Goal: Information Seeking & Learning: Learn about a topic

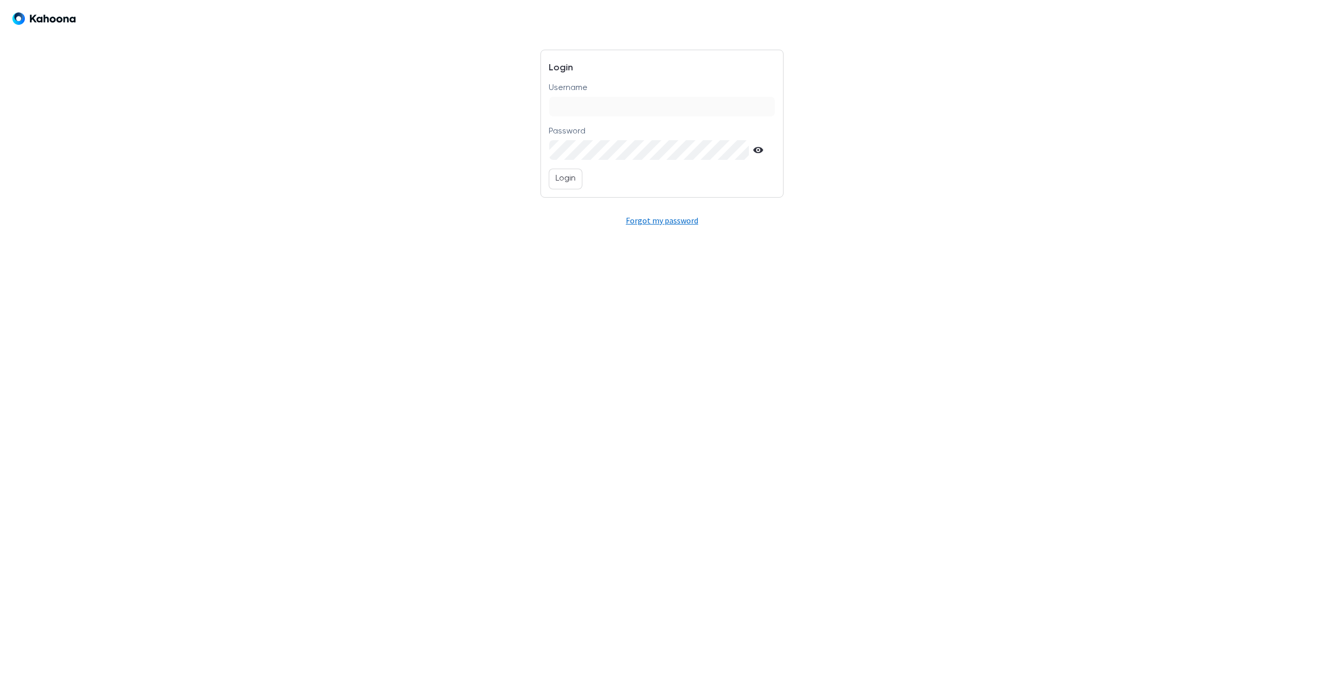
click at [587, 106] on input "Username" at bounding box center [661, 107] width 225 height 20
click at [570, 107] on input "**********" at bounding box center [661, 107] width 225 height 20
type input "**********"
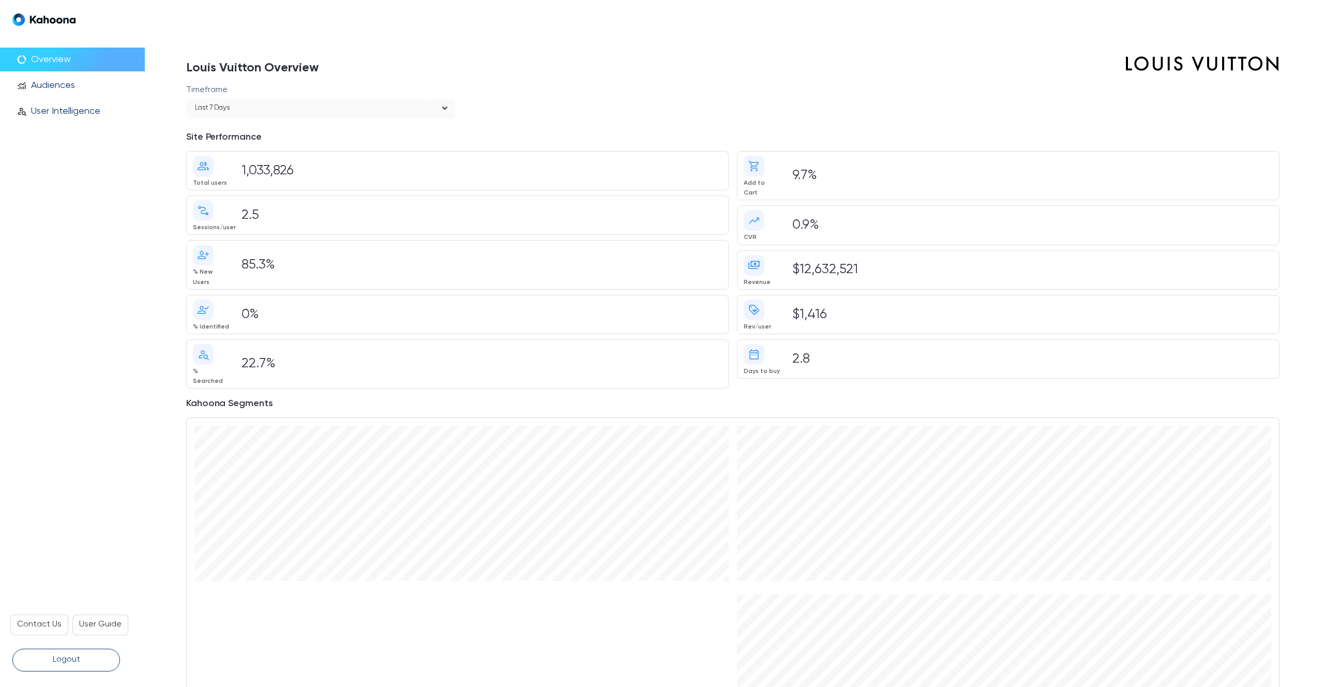
click at [437, 110] on div "open" at bounding box center [443, 109] width 24 height 20
click at [534, 67] on h1 "Louis Vuitton Overview" at bounding box center [566, 67] width 761 height 34
click at [441, 108] on icon "open" at bounding box center [445, 108] width 12 height 12
click at [336, 212] on div "Last 60 days" at bounding box center [320, 212] width 253 height 13
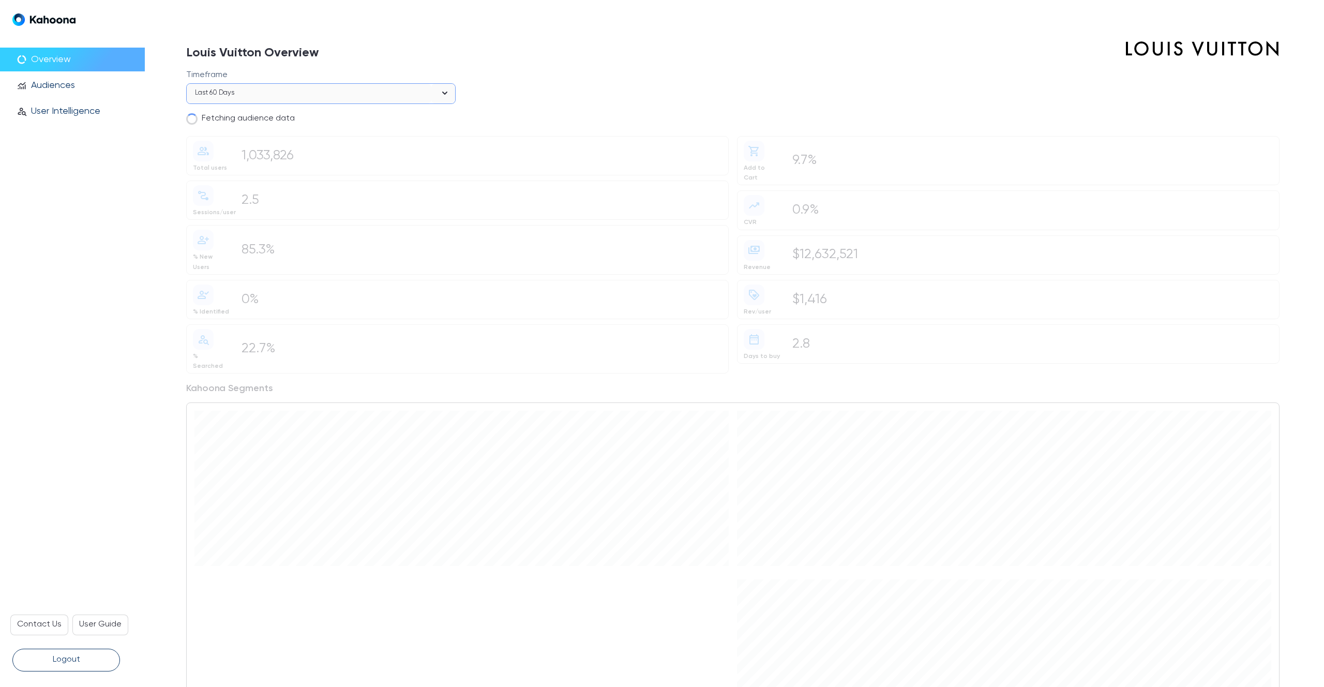
scroll to position [22, 0]
click at [866, 57] on h1 "Louis Vuitton Overview" at bounding box center [566, 44] width 761 height 34
click at [815, 43] on h1 "Louis Vuitton Overview" at bounding box center [566, 44] width 761 height 34
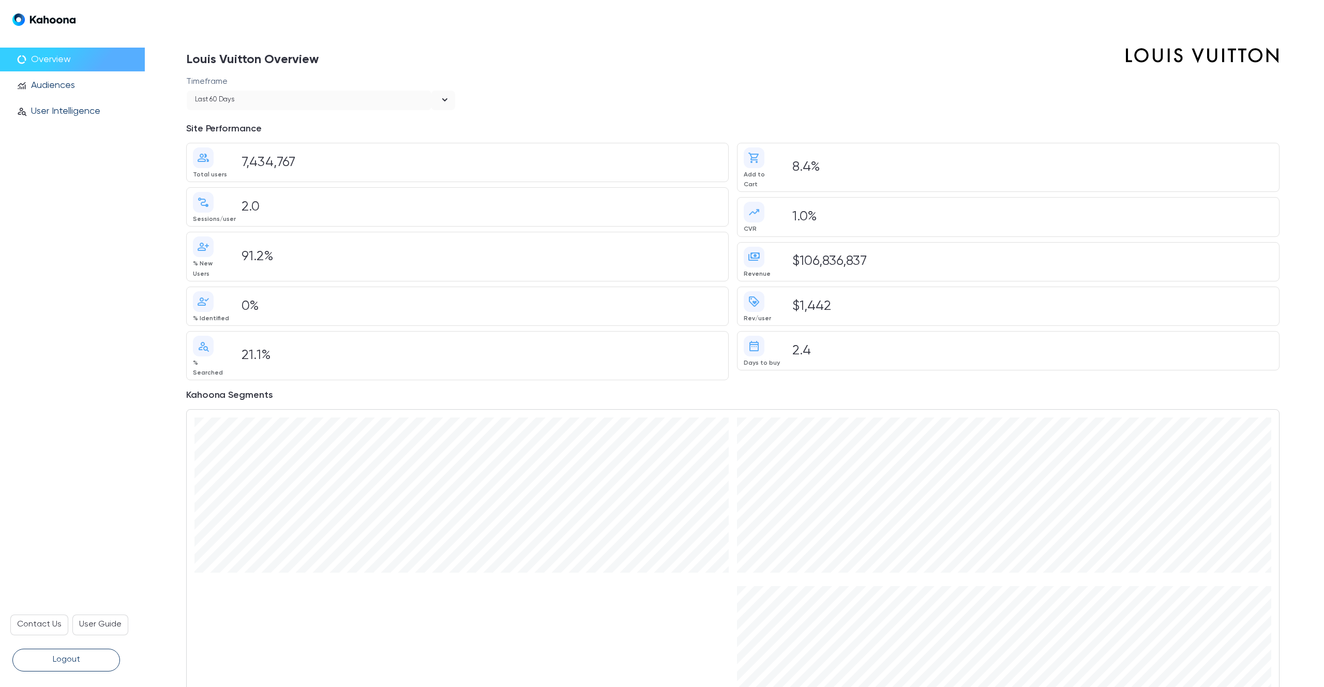
scroll to position [0, 0]
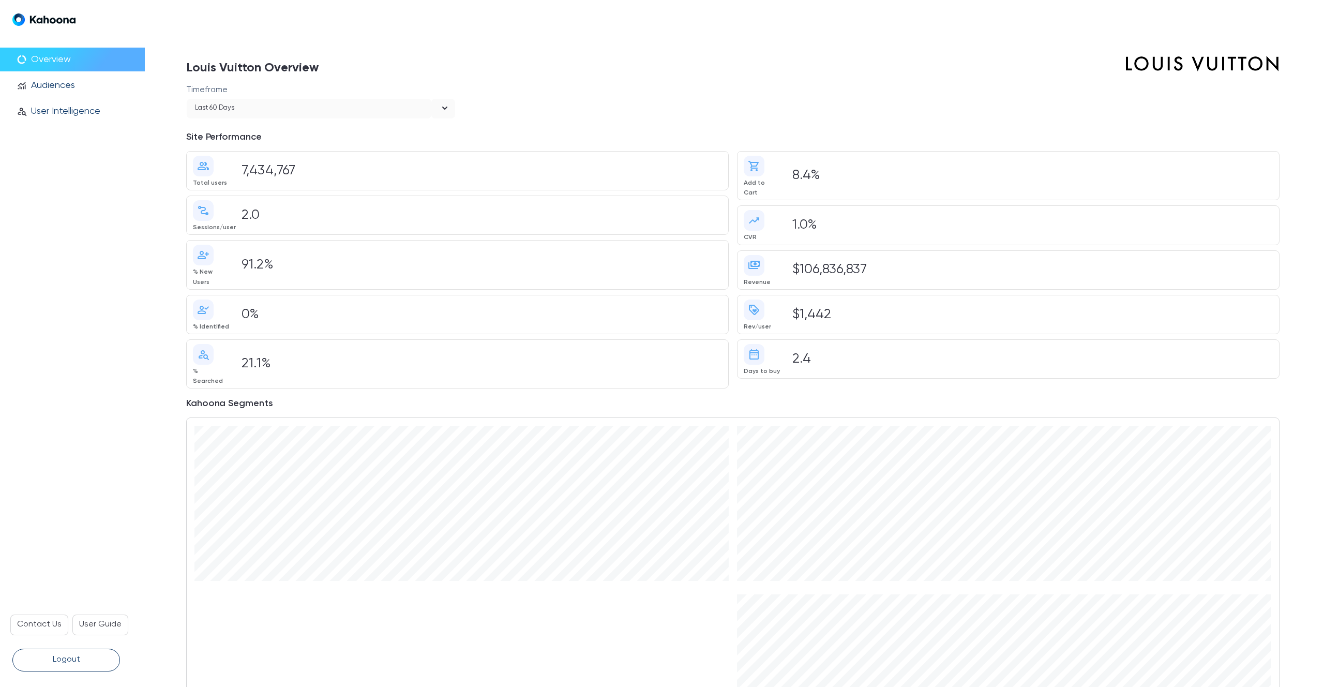
click at [733, 52] on h1 "Louis Vuitton Overview" at bounding box center [566, 67] width 761 height 34
click at [1037, 426] on html "$2100+ Your audience 839,000" at bounding box center [1004, 503] width 534 height 155
click at [444, 105] on icon "open" at bounding box center [445, 108] width 12 height 12
click at [286, 189] on div "Last 30 days" at bounding box center [320, 191] width 253 height 13
click at [780, 130] on h3 "Site Performance" at bounding box center [732, 139] width 1093 height 24
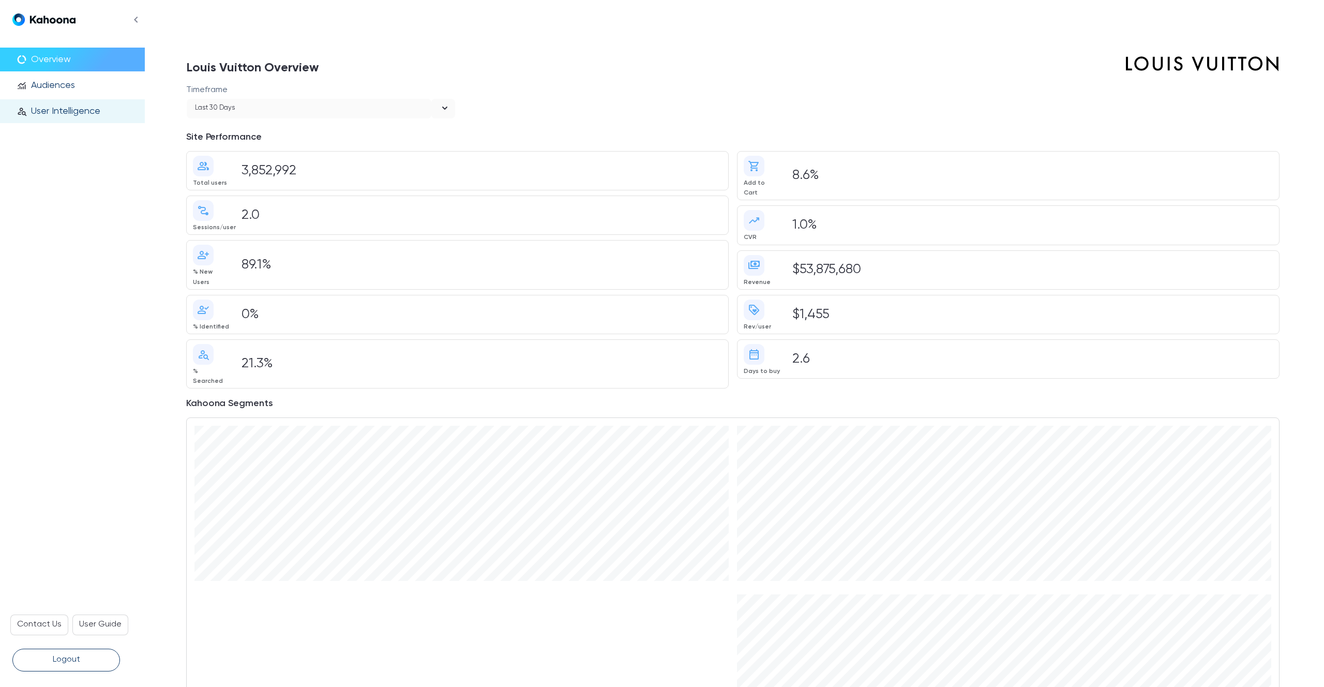
click at [66, 121] on div "person_search User Intelligence" at bounding box center [72, 111] width 145 height 24
click at [62, 121] on div "person_search User Intelligence" at bounding box center [72, 111] width 145 height 24
click at [73, 106] on p "User Intelligence" at bounding box center [65, 110] width 69 height 11
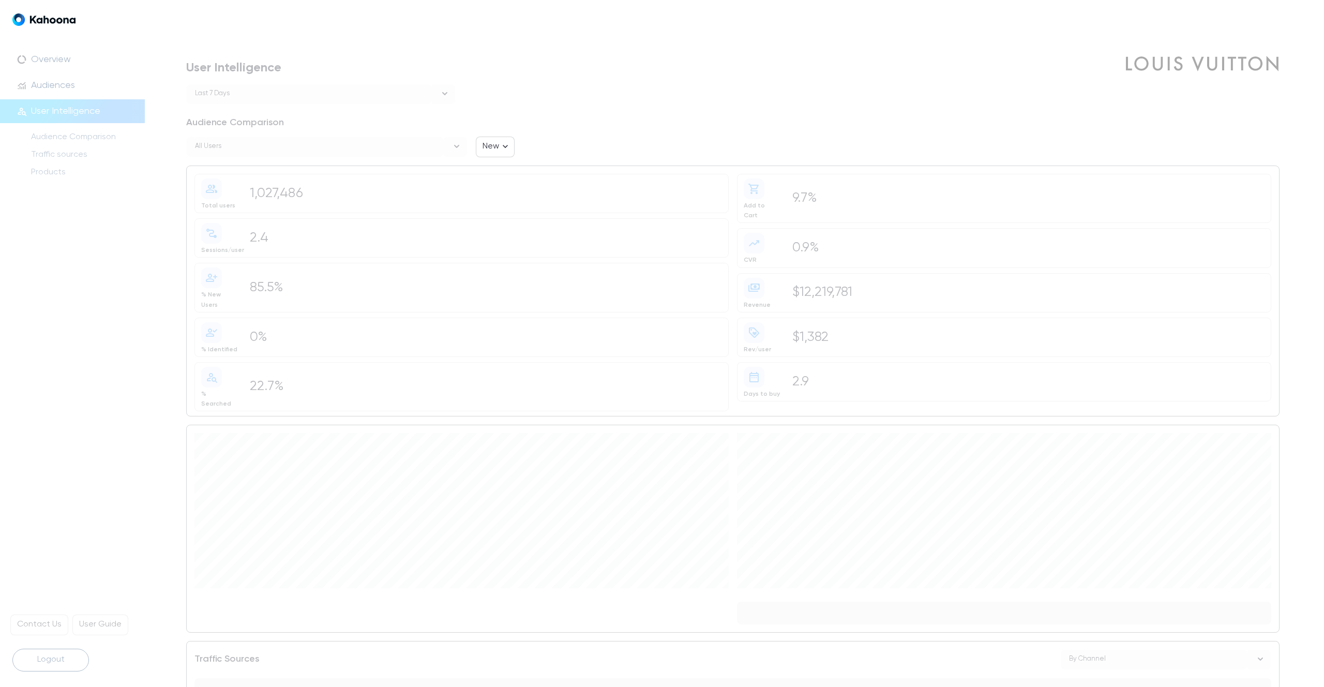
click at [444, 144] on div "open" at bounding box center [455, 147] width 24 height 20
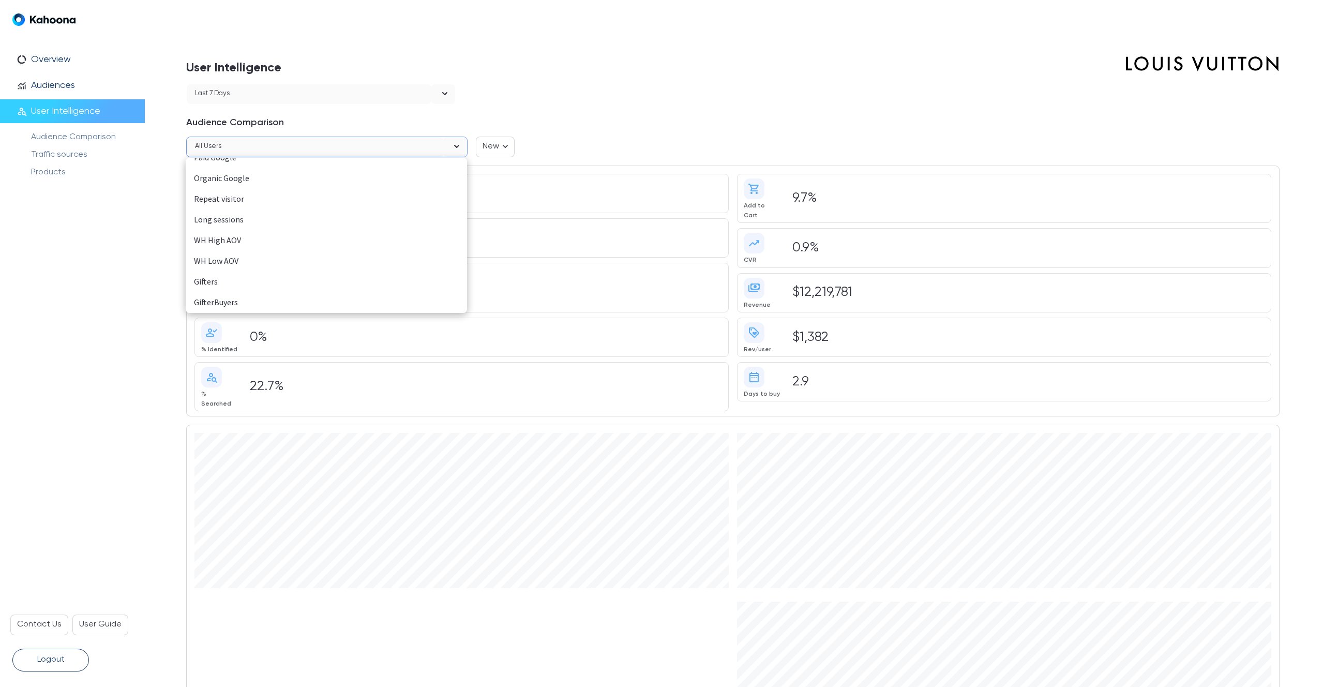
click at [220, 281] on div "Gifters" at bounding box center [326, 281] width 265 height 13
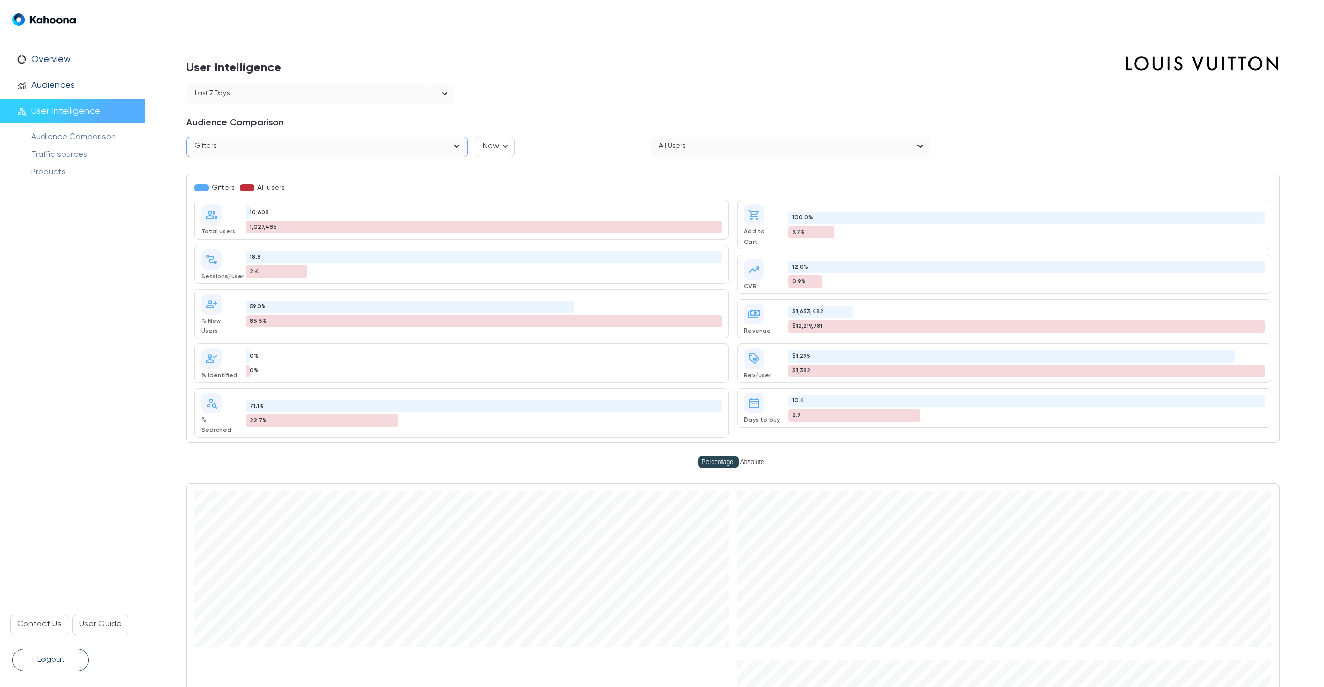
click at [444, 80] on h1 "User Intelligence" at bounding box center [566, 67] width 761 height 34
click at [441, 90] on icon "open" at bounding box center [445, 93] width 12 height 12
click at [283, 174] on div "Last 30 days" at bounding box center [320, 177] width 253 height 13
click at [518, 85] on div at bounding box center [872, 94] width 816 height 21
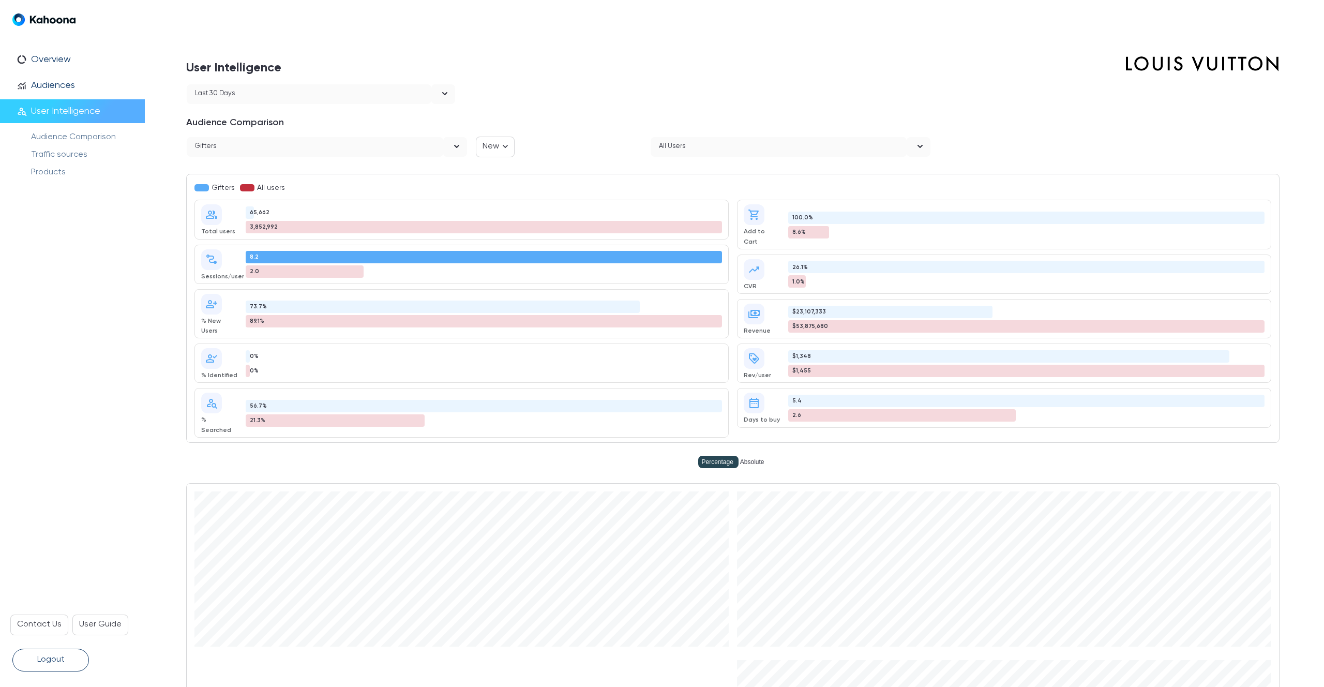
click at [558, 256] on div "8.2" at bounding box center [484, 257] width 476 height 12
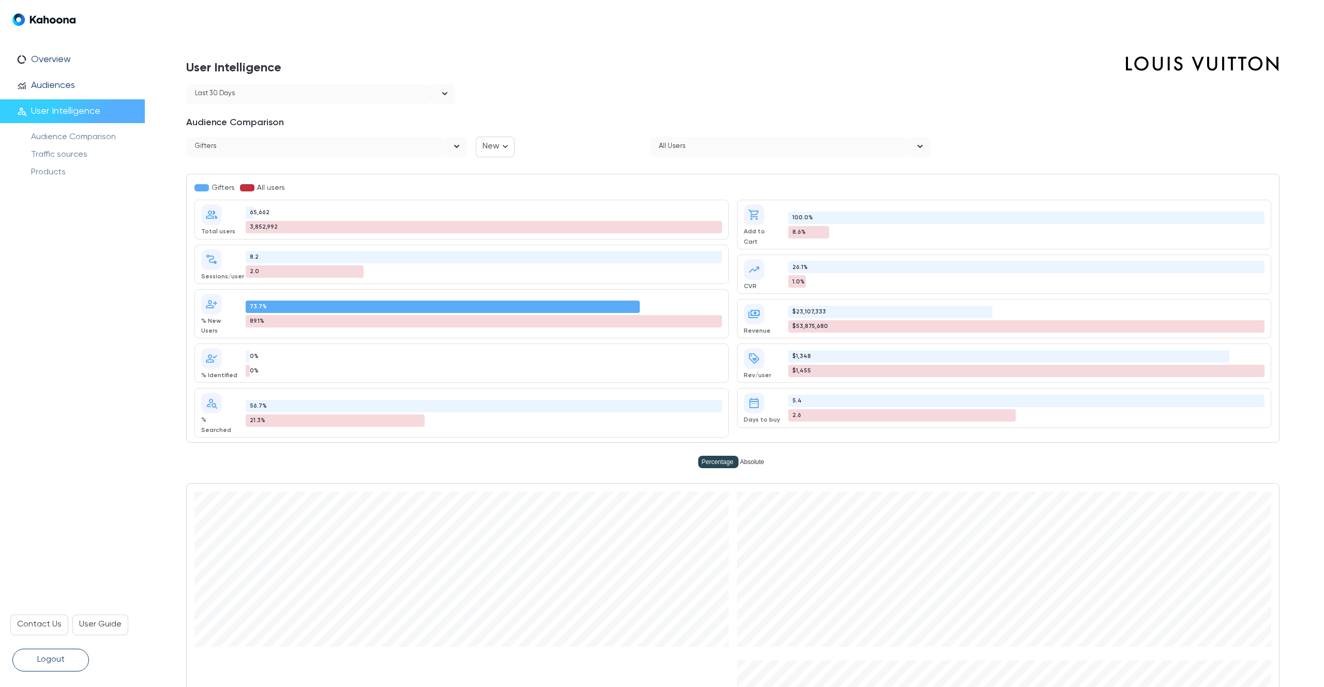
click at [478, 302] on div "73.7%" at bounding box center [443, 306] width 394 height 12
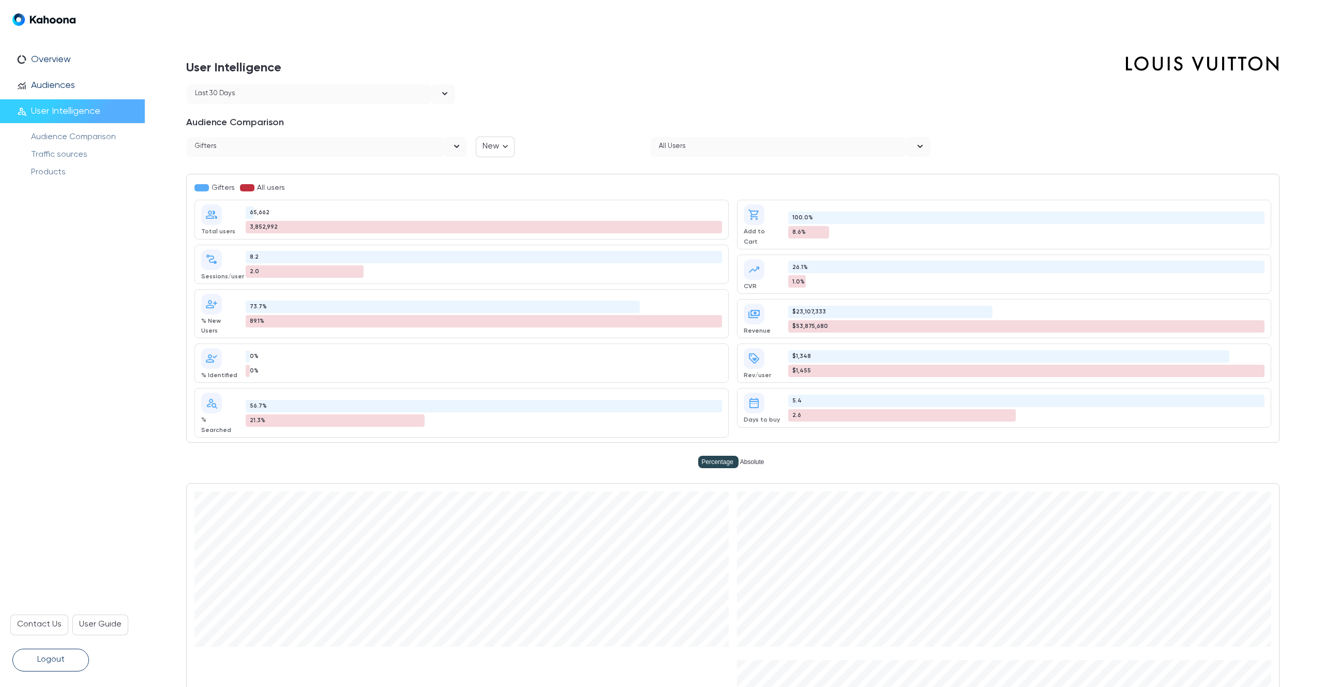
click at [580, 86] on div at bounding box center [872, 94] width 816 height 21
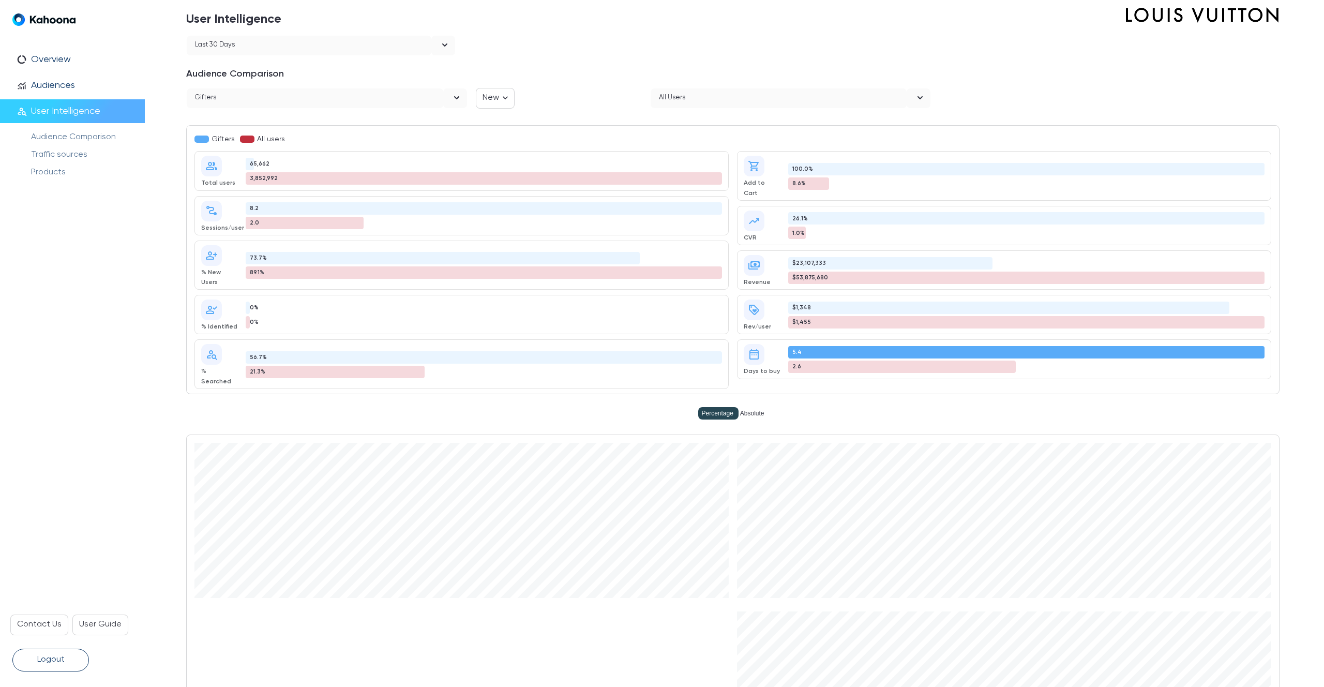
scroll to position [48, 0]
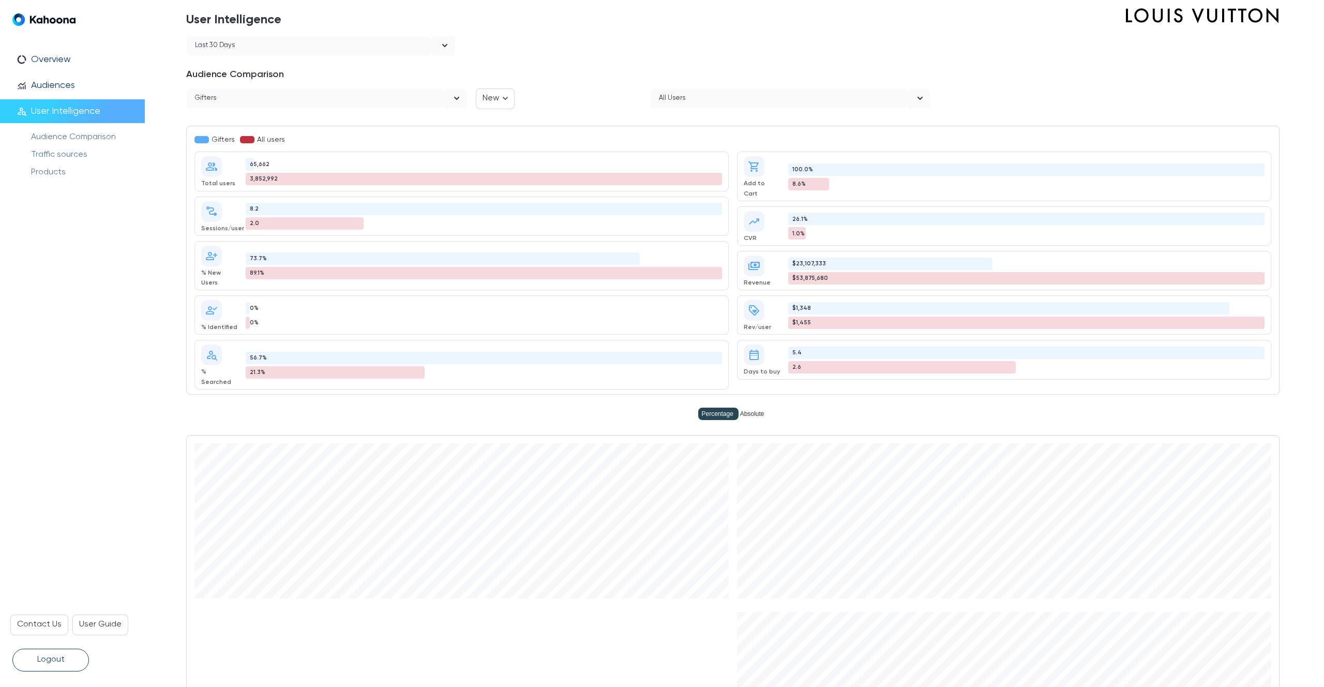
click at [704, 99] on div "All users" at bounding box center [779, 99] width 256 height 20
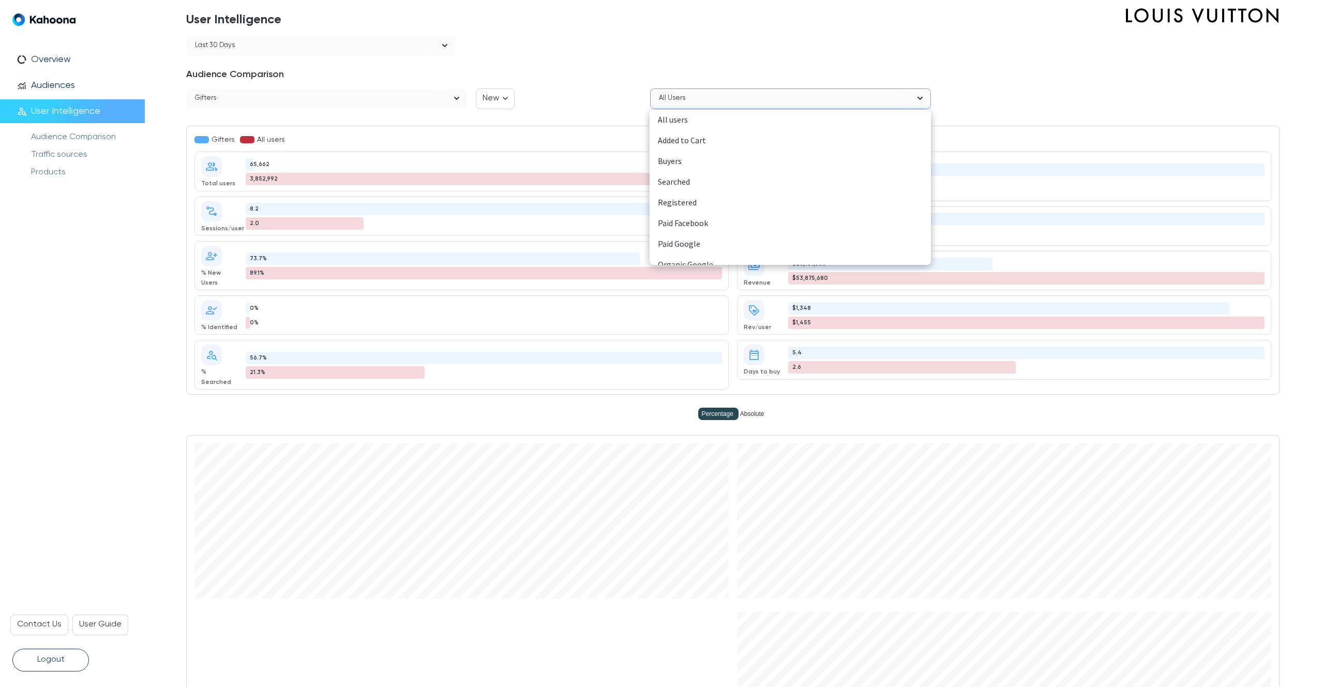
scroll to position [114, 0]
click at [694, 256] on div "GifterBuyers" at bounding box center [790, 254] width 265 height 13
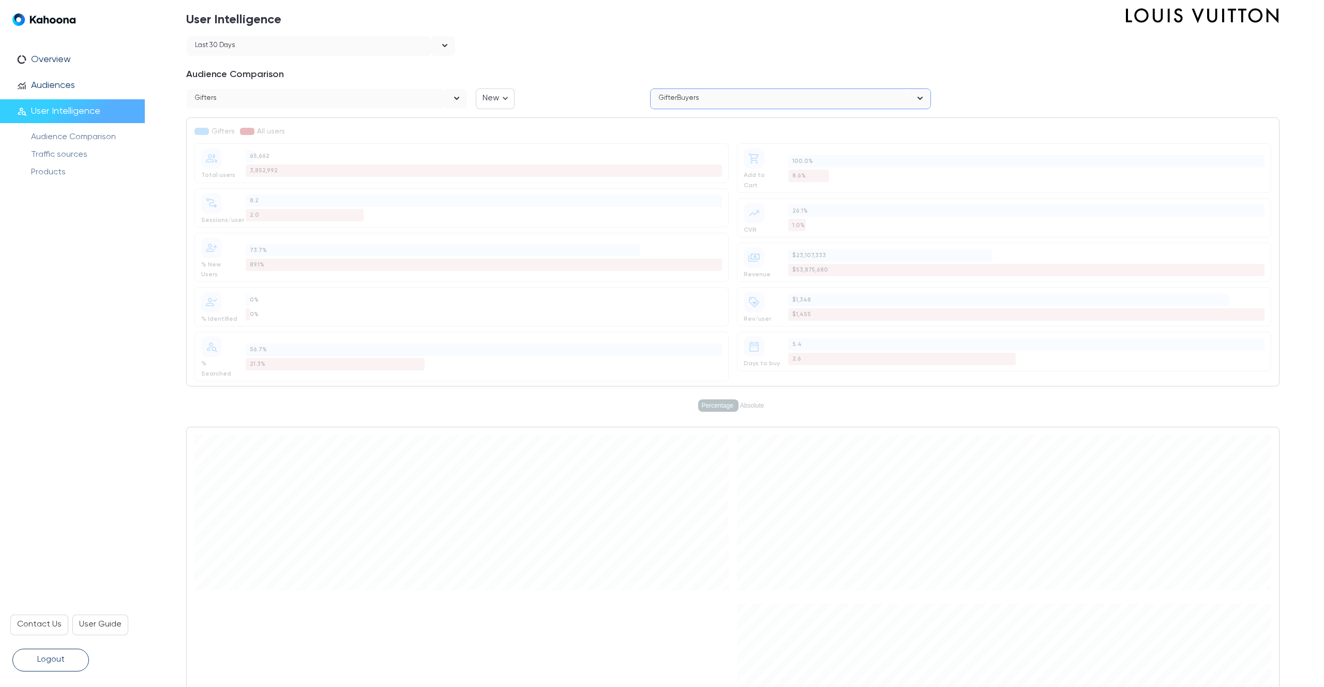
click at [584, 92] on div "New" at bounding box center [559, 98] width 166 height 21
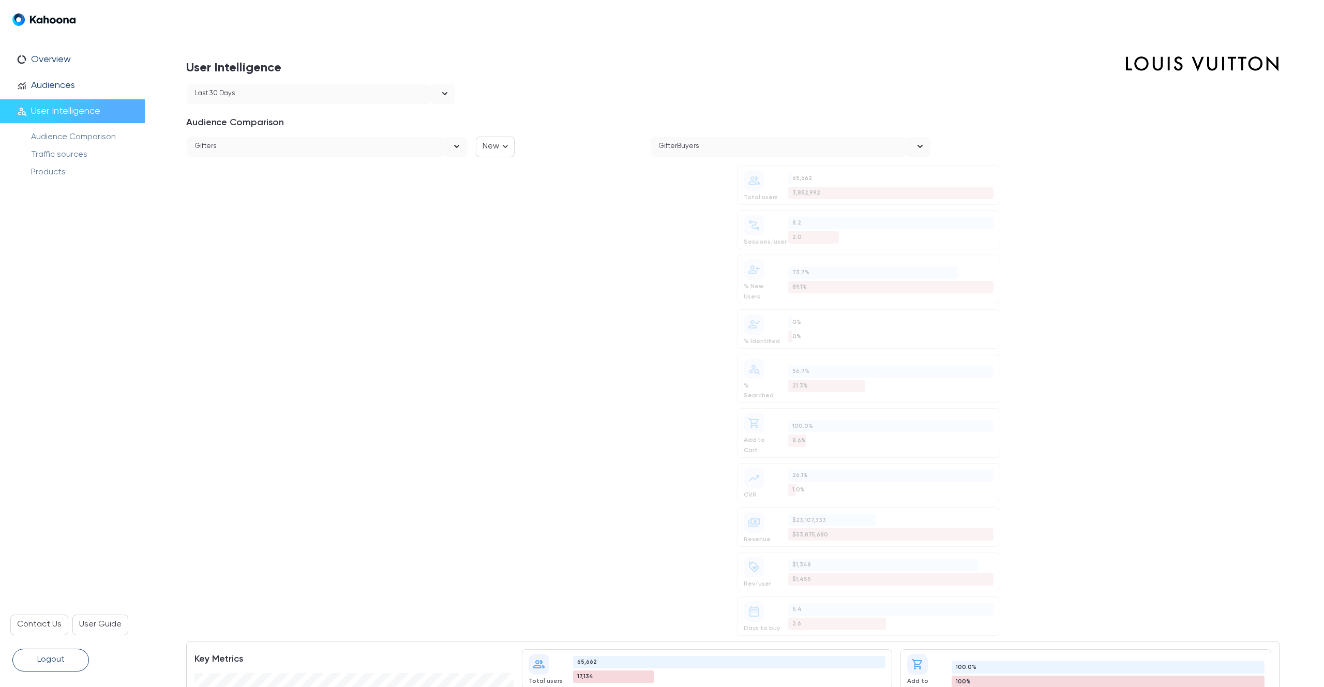
scroll to position [0, 0]
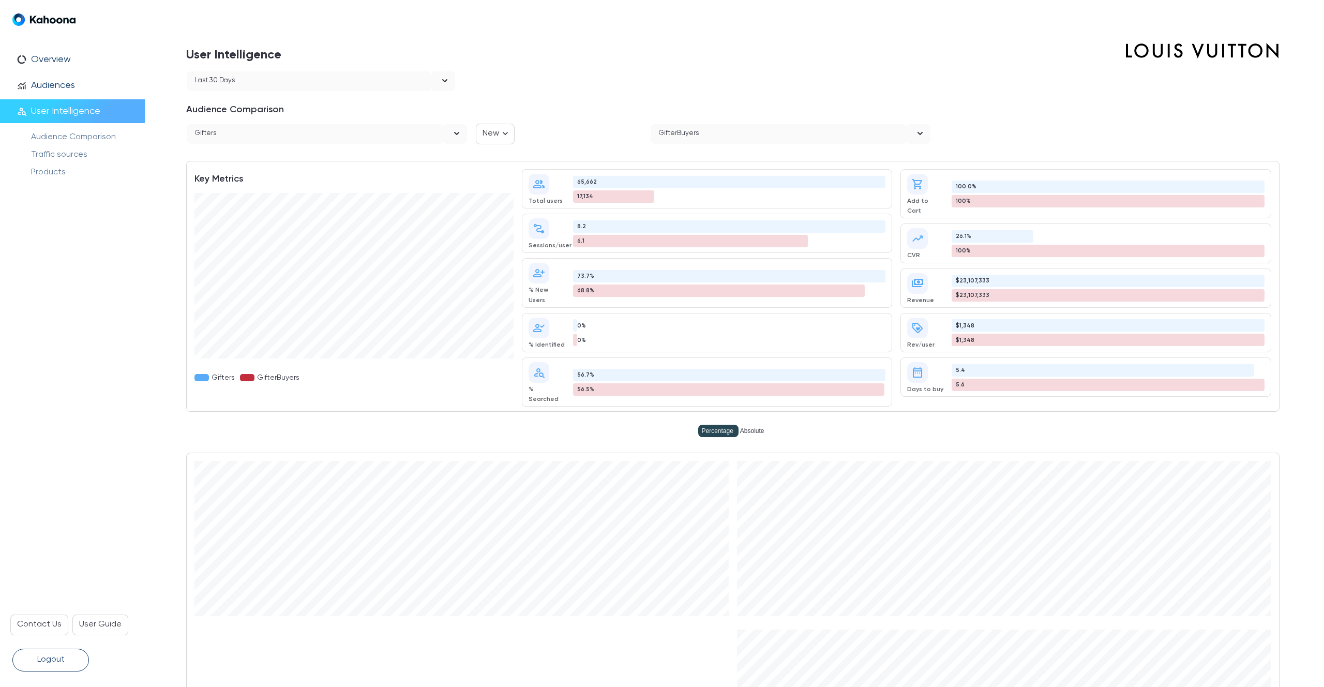
scroll to position [9, 0]
drag, startPoint x: 586, startPoint y: 230, endPoint x: 570, endPoint y: 227, distance: 16.8
click at [570, 227] on div "conversion_path Sessions/user 8.2 6.1" at bounding box center [707, 236] width 371 height 39
click at [648, 103] on div at bounding box center [898, 111] width 761 height 16
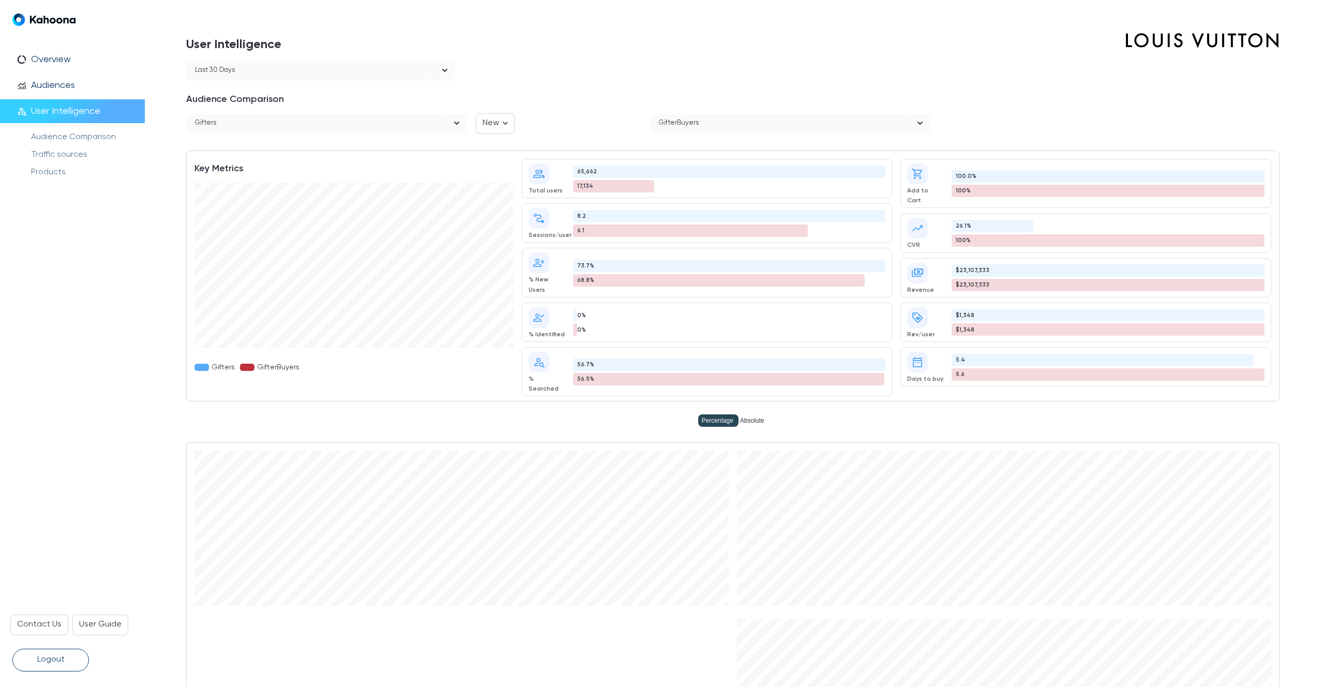
scroll to position [17, 0]
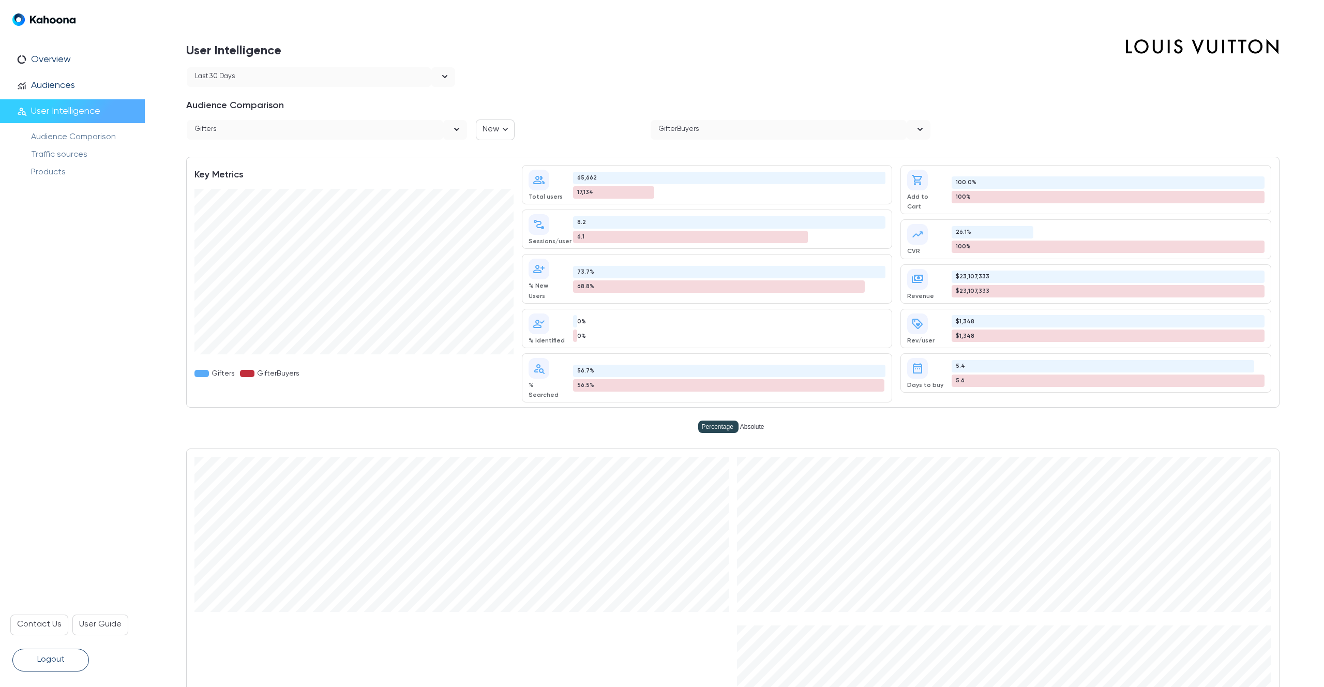
click at [828, 122] on div "GifterBuyers" at bounding box center [779, 130] width 256 height 20
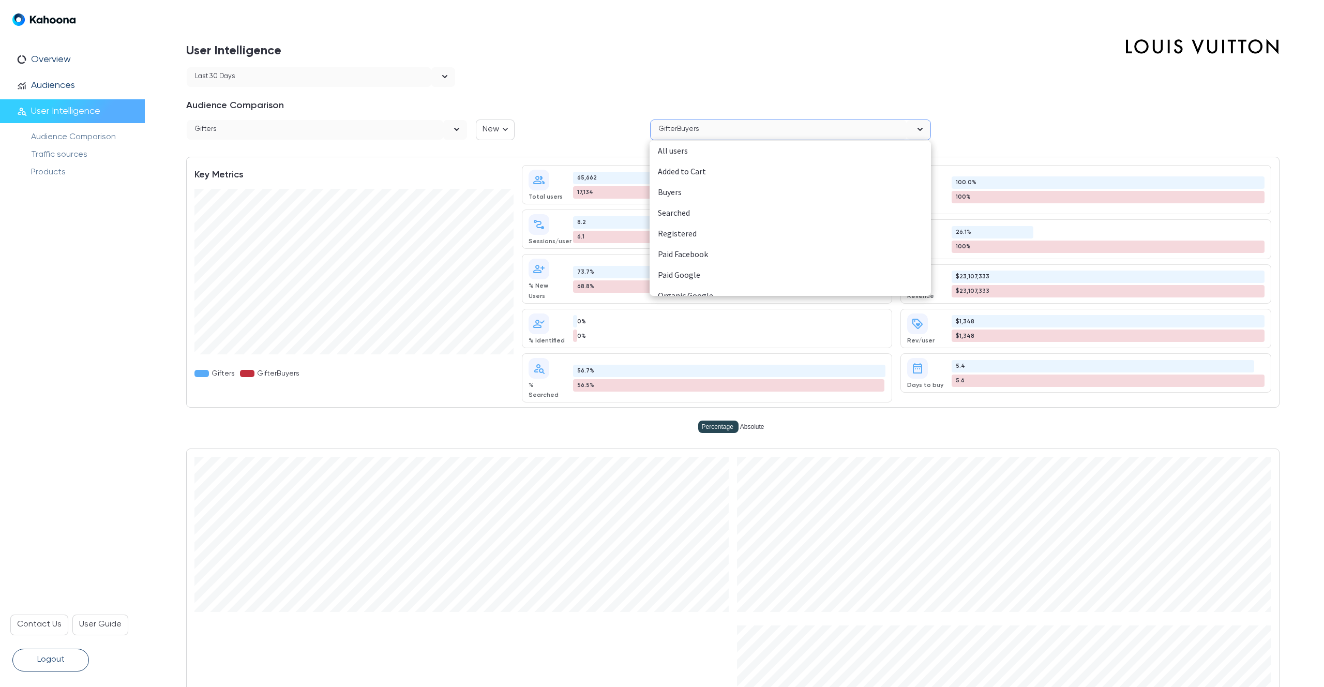
click at [744, 152] on div "All users" at bounding box center [790, 150] width 265 height 13
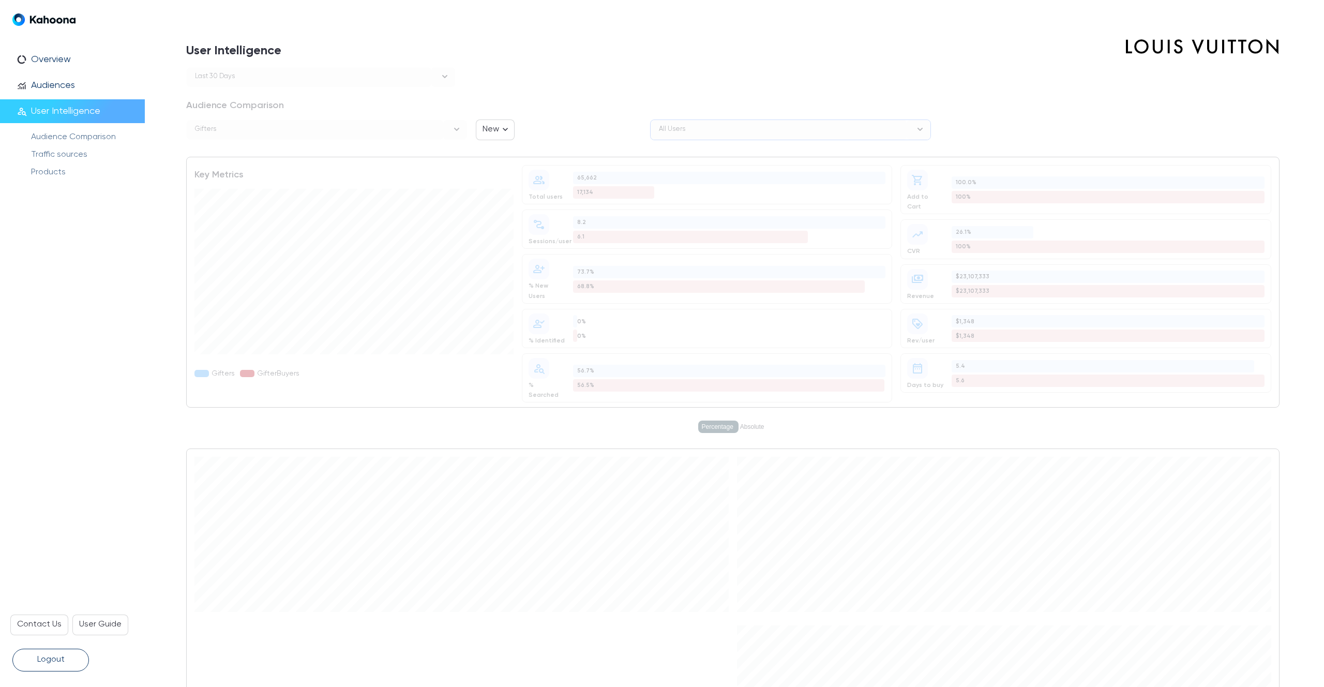
click at [869, 65] on h1 "User Intelligence" at bounding box center [566, 50] width 761 height 34
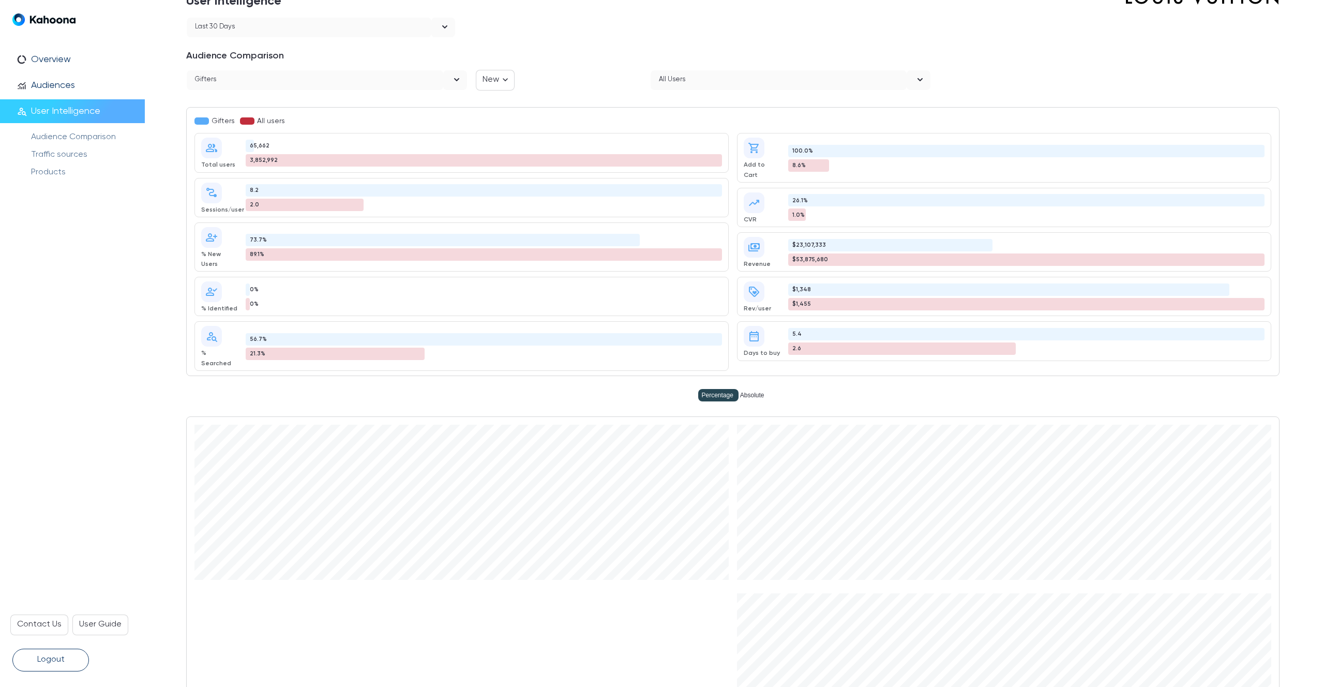
scroll to position [0, 0]
click at [920, 77] on icon "open" at bounding box center [920, 79] width 12 height 12
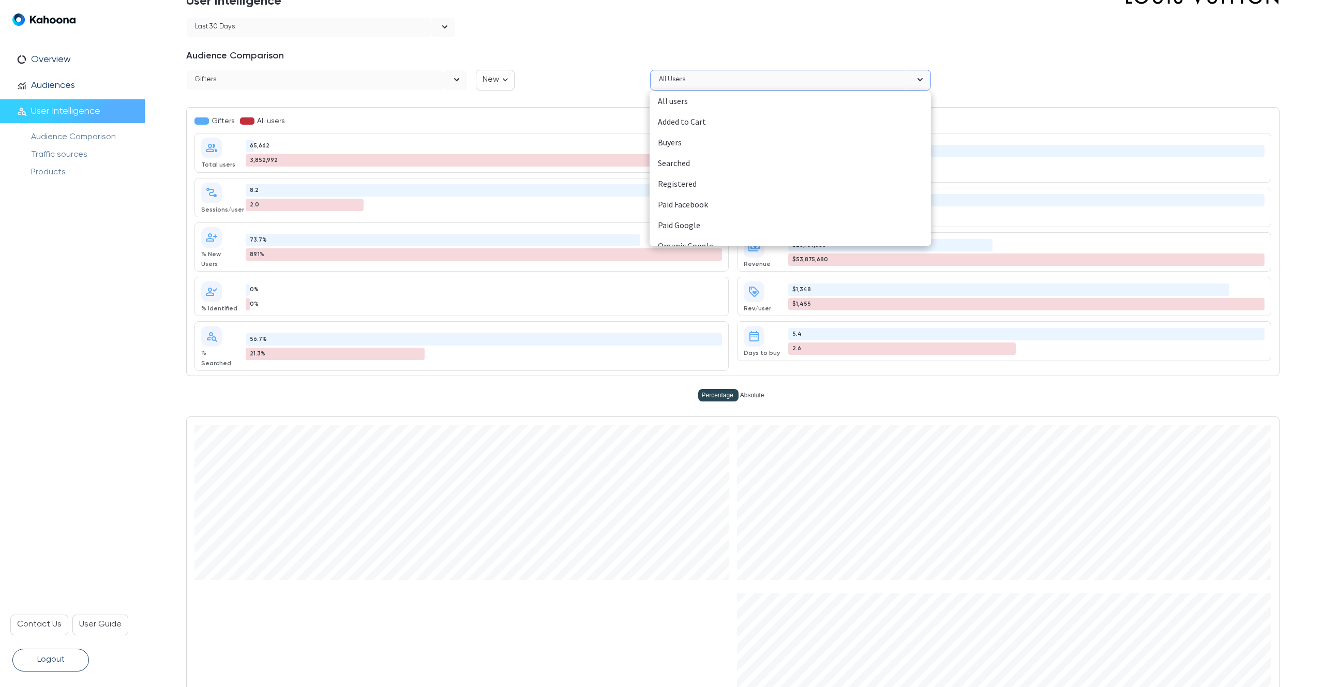
click at [749, 122] on div "Added to Cart" at bounding box center [790, 121] width 265 height 13
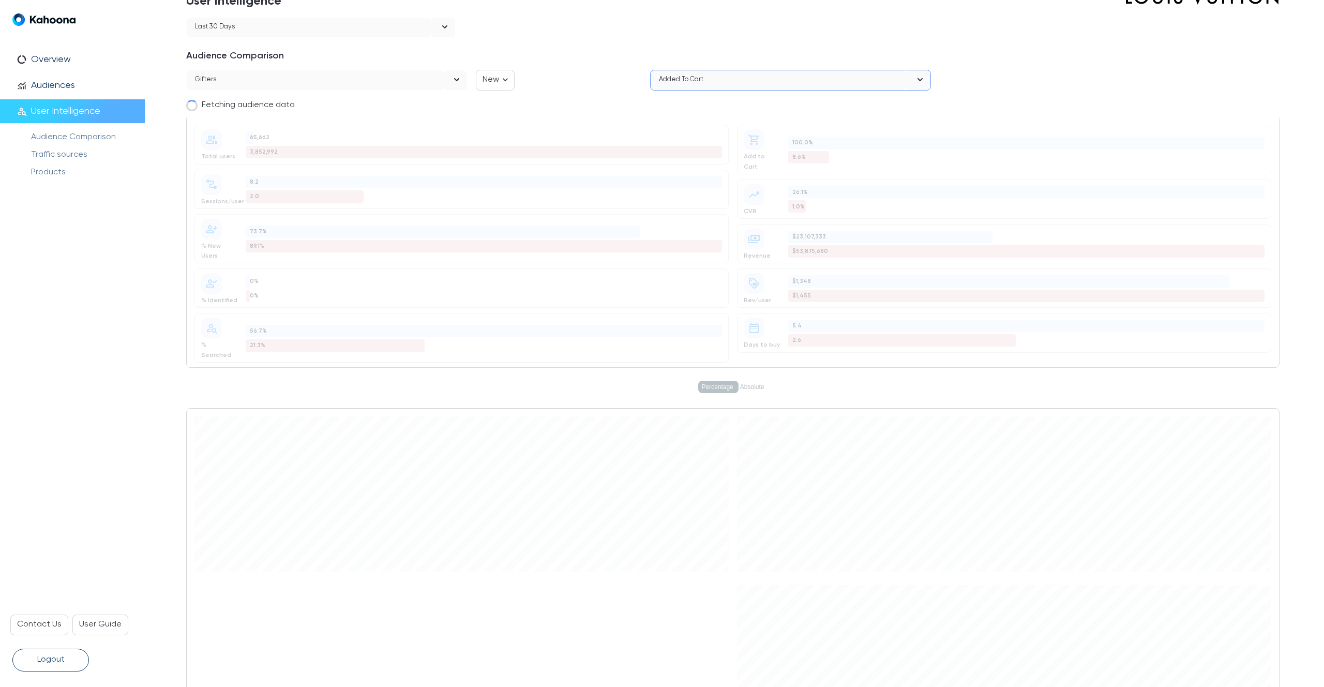
click at [1062, 78] on div at bounding box center [1022, 80] width 166 height 21
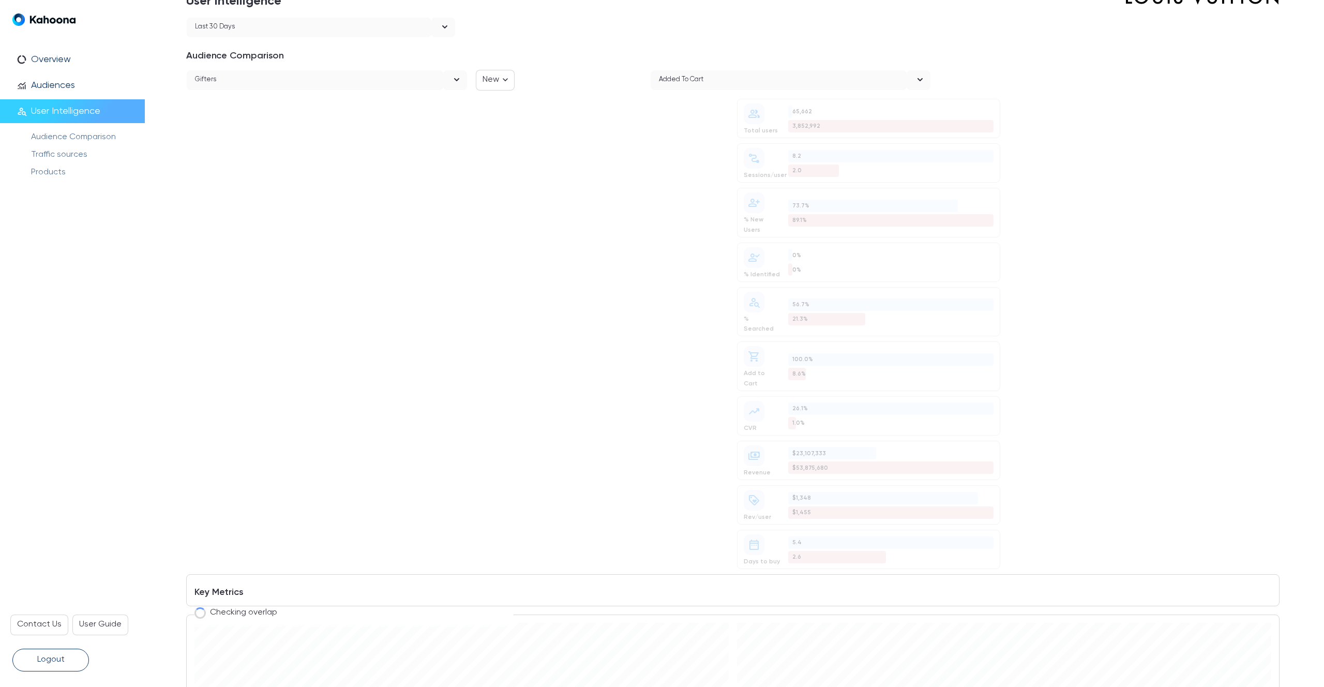
click at [1009, 59] on div at bounding box center [898, 54] width 761 height 16
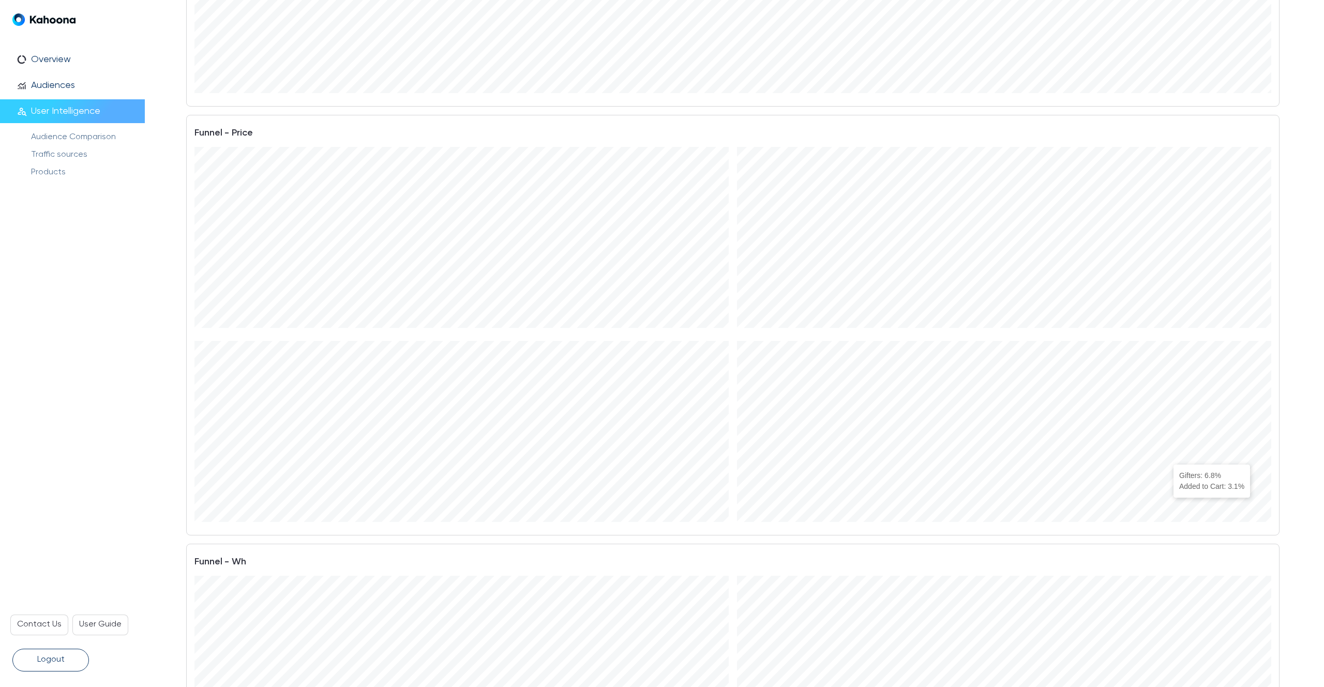
scroll to position [1021, 0]
click at [597, 523] on div "**********" at bounding box center [732, 512] width 1093 height 2898
click at [1138, 274] on div "2" at bounding box center [1154, 284] width 186 height 20
click at [1114, 284] on div "1" at bounding box center [1165, 284] width 194 height 13
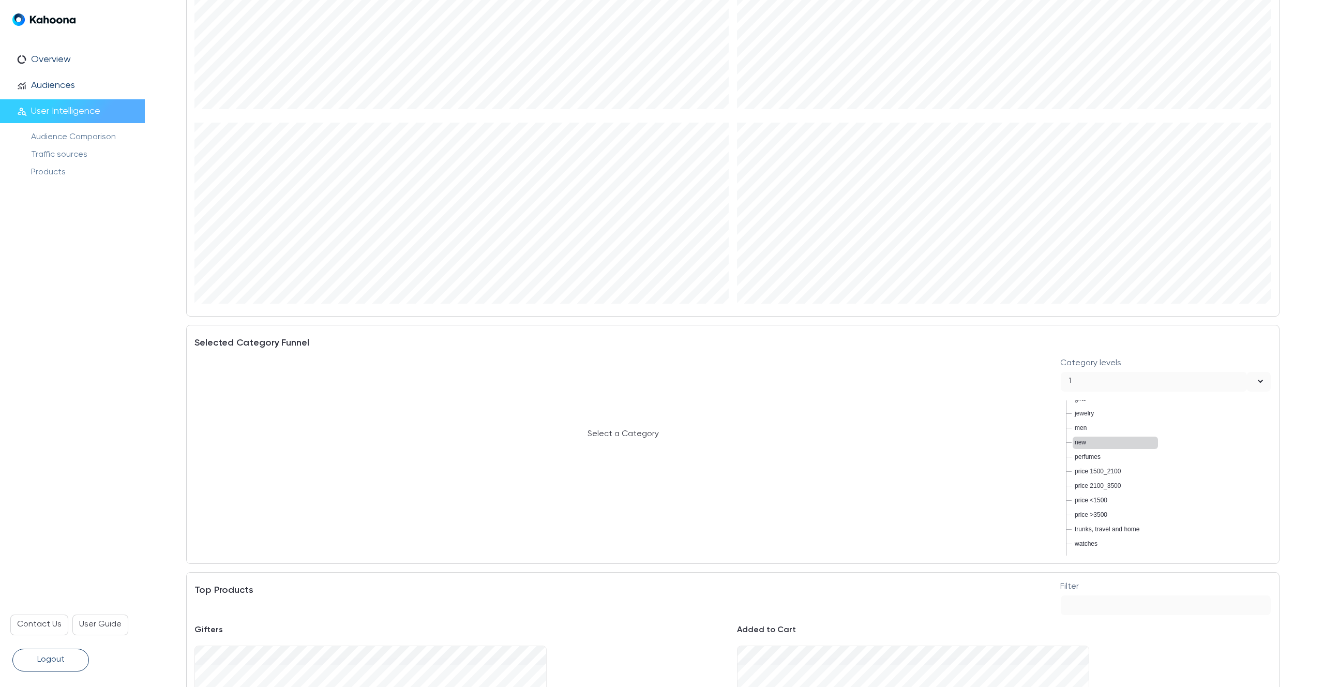
scroll to position [0, 0]
click at [1080, 460] on span "men" at bounding box center [1080, 460] width 12 height 7
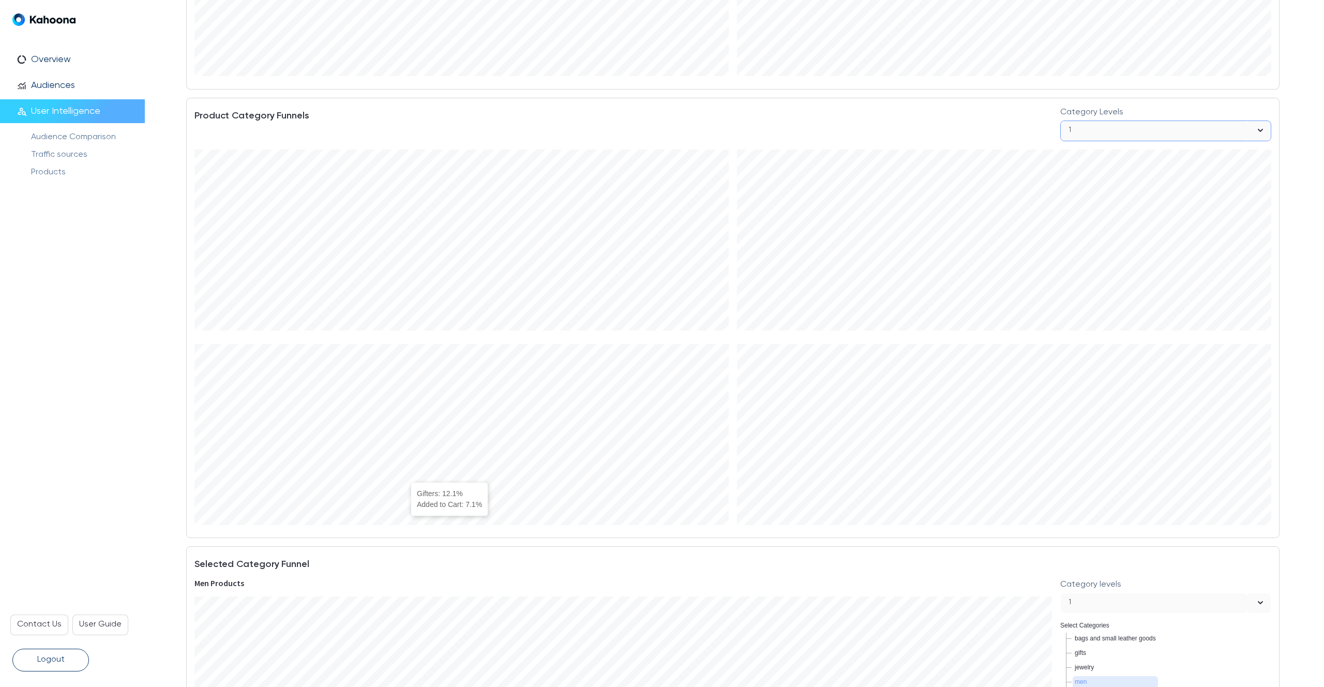
scroll to position [1894, 0]
click at [1128, 123] on div "1" at bounding box center [1154, 133] width 186 height 20
click at [1136, 146] on li "2" at bounding box center [1165, 154] width 211 height 21
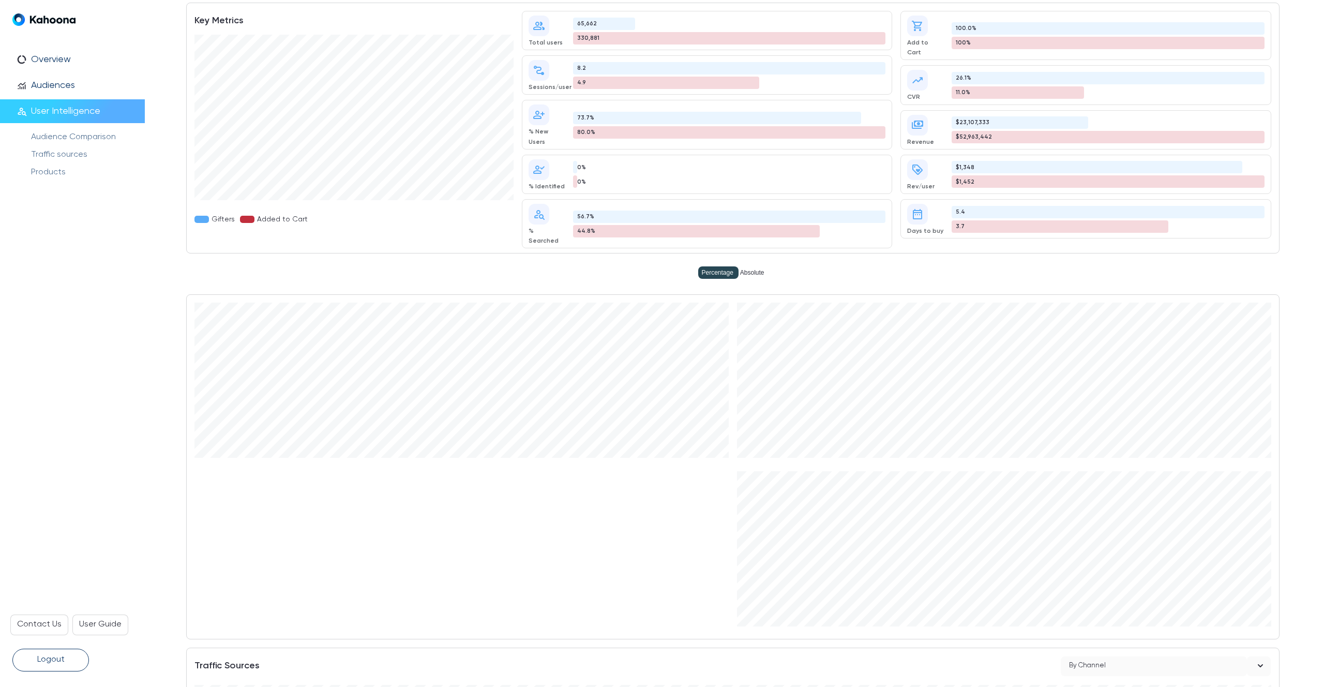
scroll to position [0, 0]
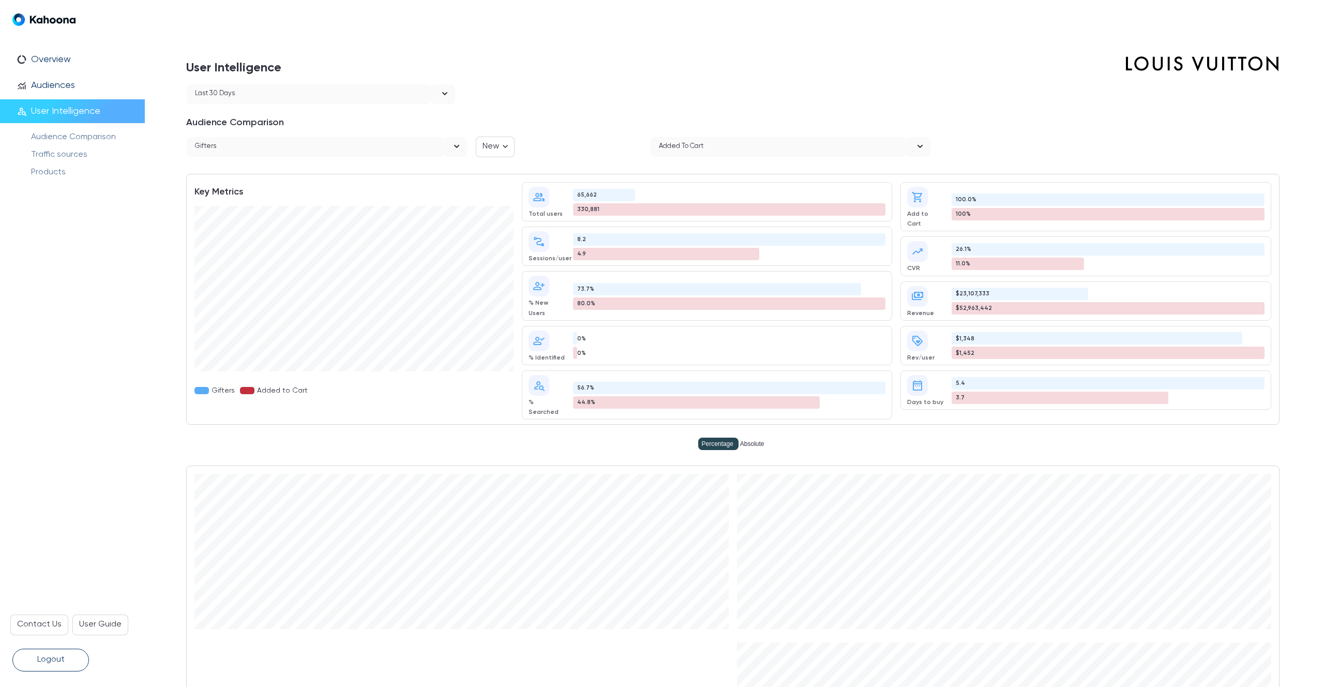
click at [694, 144] on div "Added to Cart" at bounding box center [681, 147] width 44 height 14
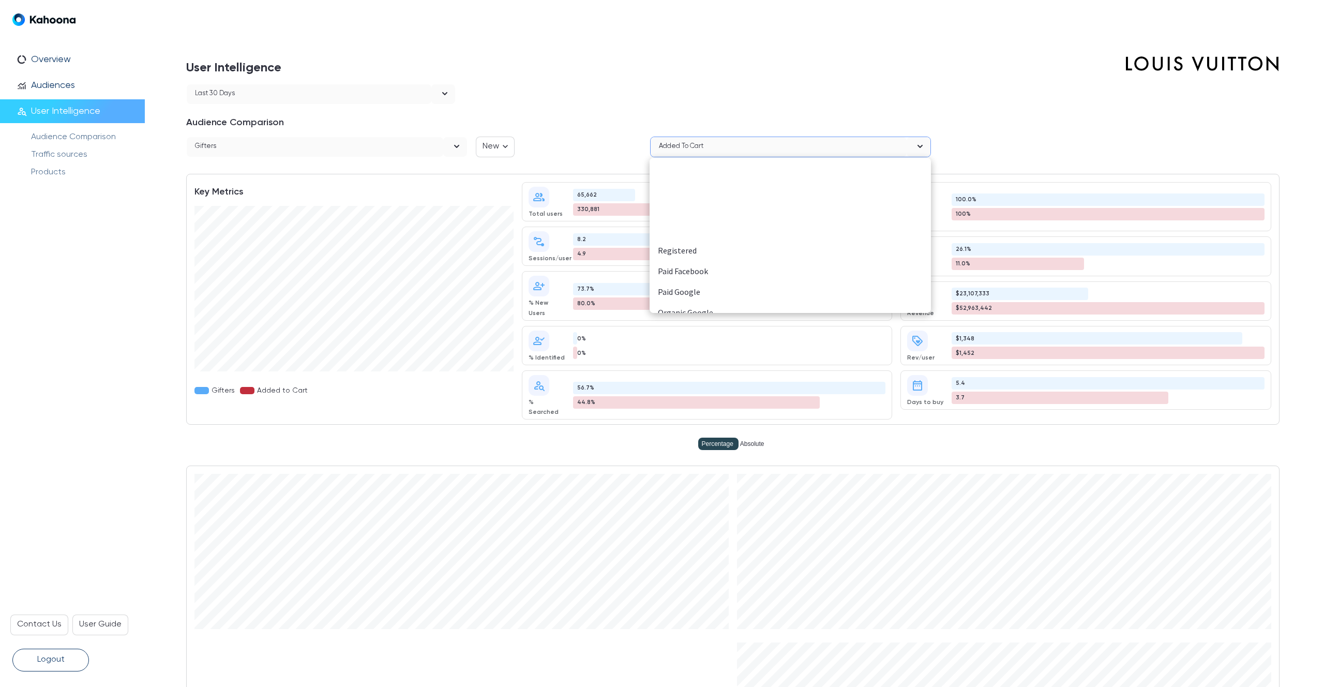
scroll to position [114, 0]
click at [692, 294] on li "GifterBuyers" at bounding box center [790, 302] width 281 height 21
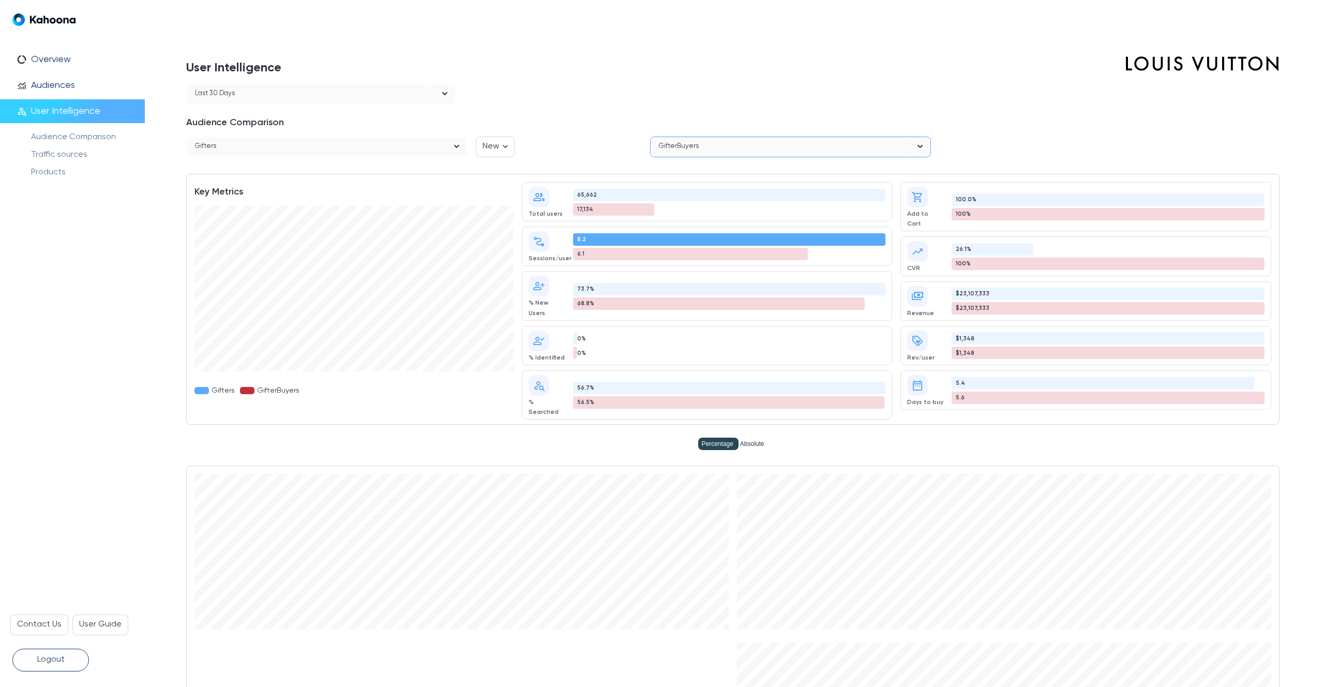
scroll to position [0, 0]
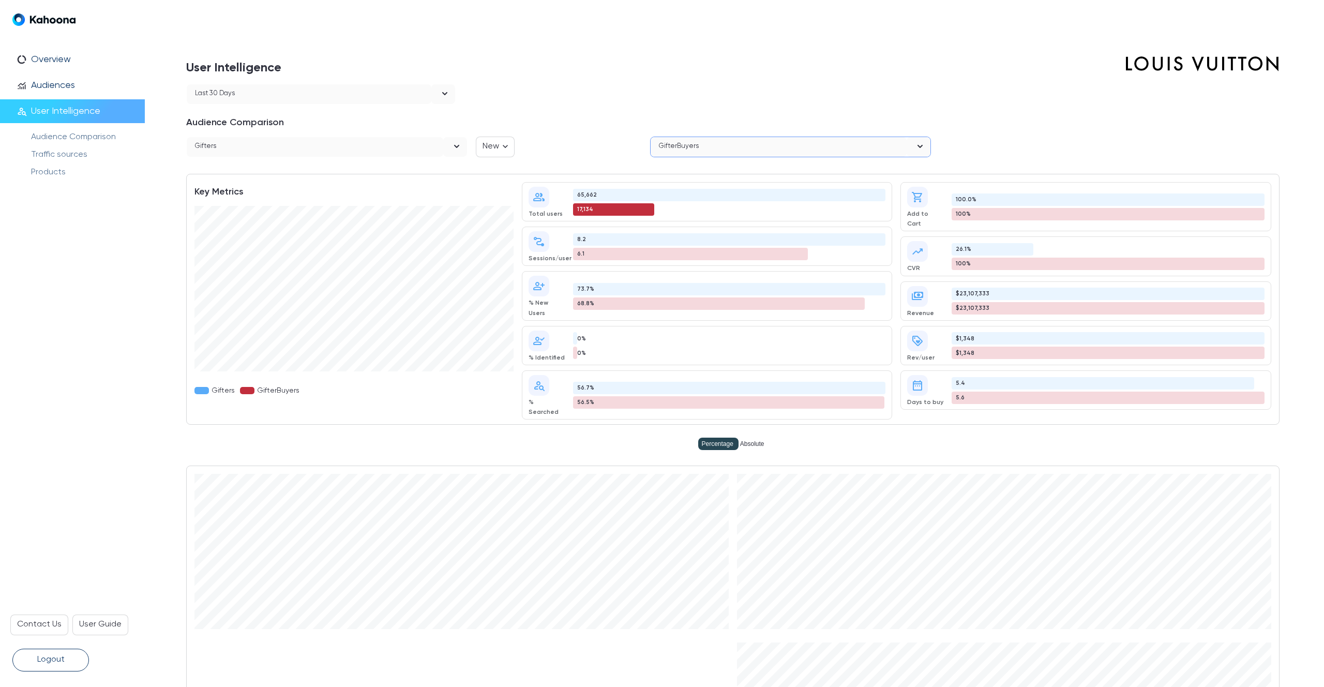
click at [595, 208] on div "17,134" at bounding box center [614, 209] width 82 height 12
click at [353, 144] on div "Gifters" at bounding box center [315, 147] width 256 height 20
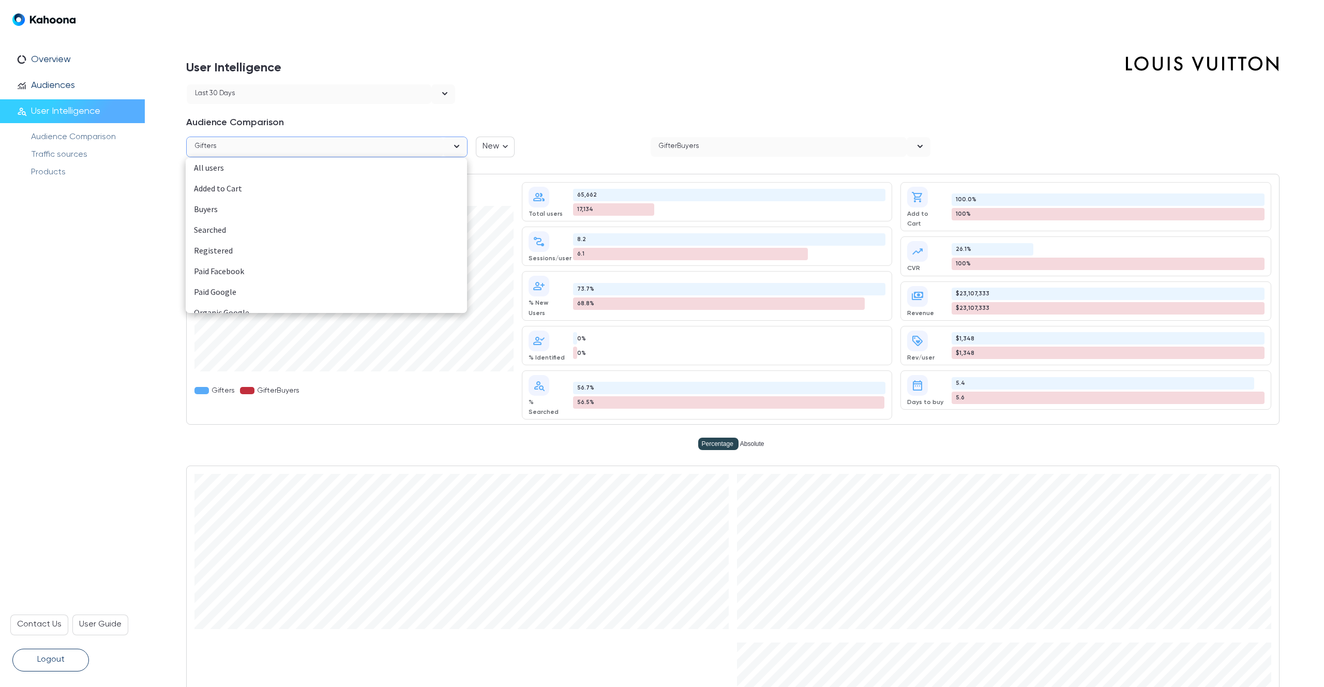
click at [224, 210] on div "Buyers" at bounding box center [326, 209] width 265 height 13
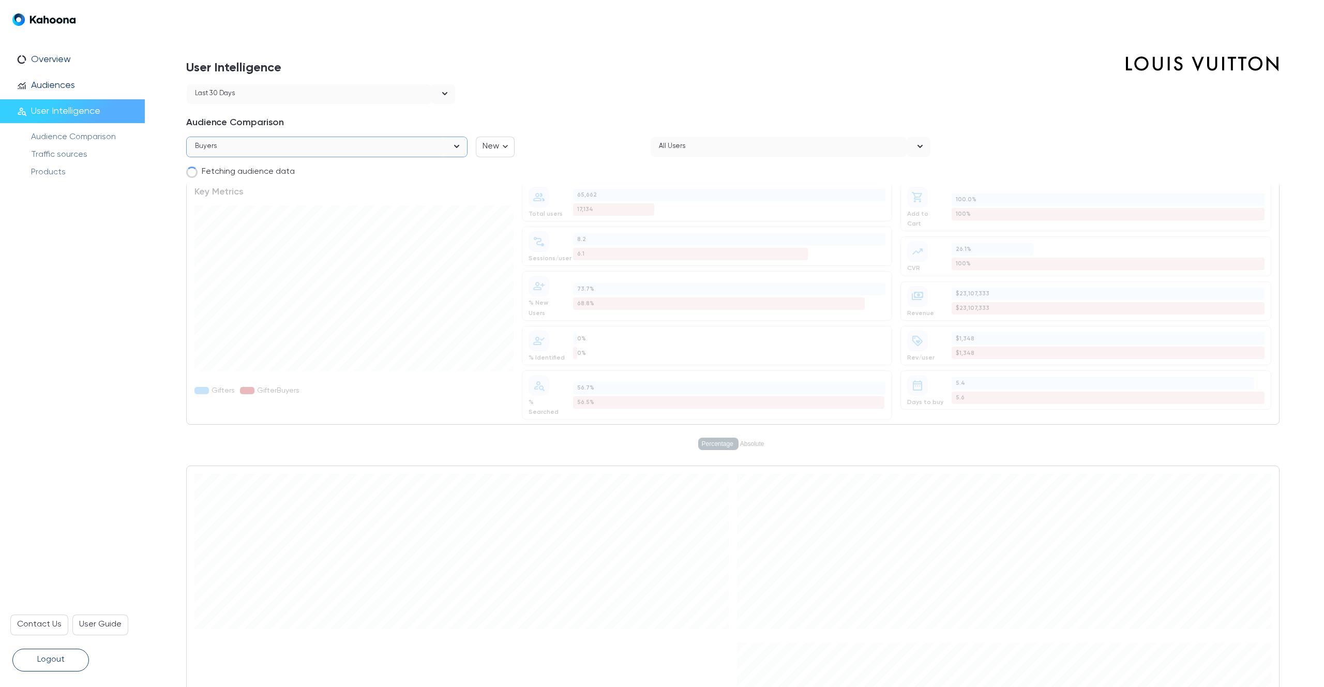
click at [712, 142] on div "All users" at bounding box center [779, 147] width 256 height 20
click at [697, 261] on div "WH Low AOV" at bounding box center [790, 260] width 265 height 13
click at [728, 81] on h1 "User Intelligence" at bounding box center [566, 67] width 761 height 34
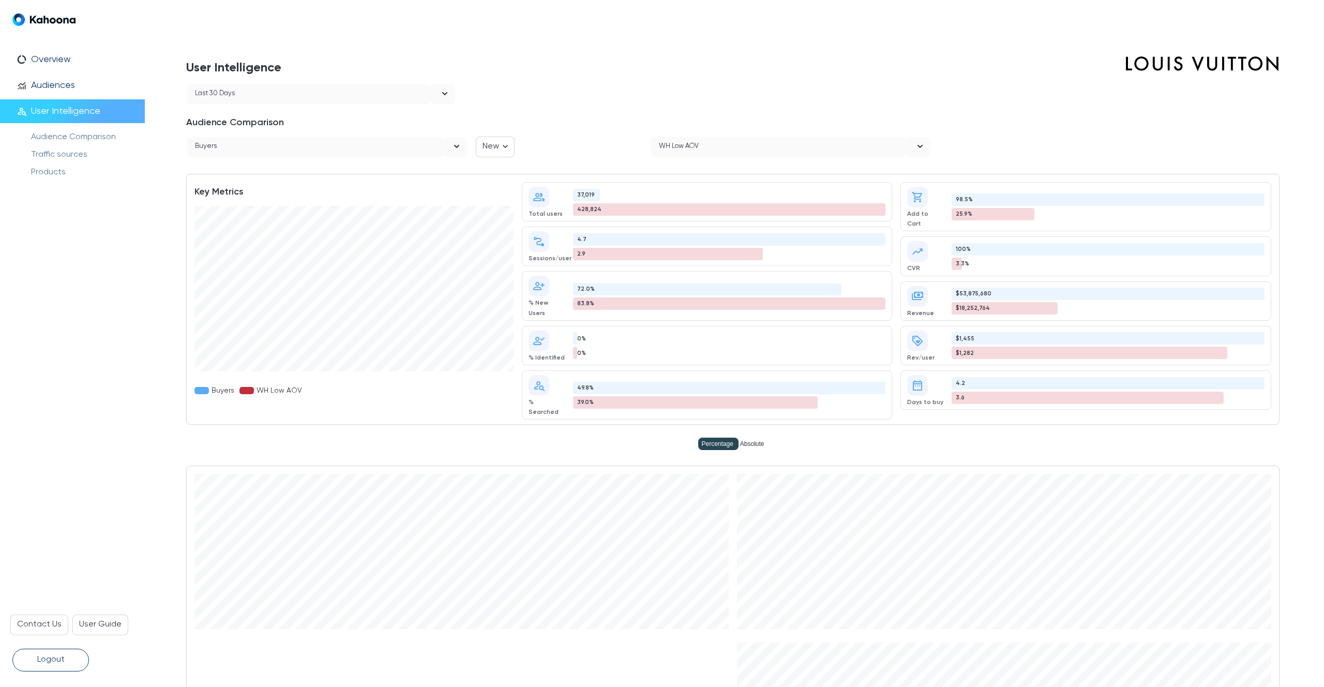
scroll to position [0, 0]
click at [731, 145] on div "WH Low AOV" at bounding box center [779, 147] width 256 height 20
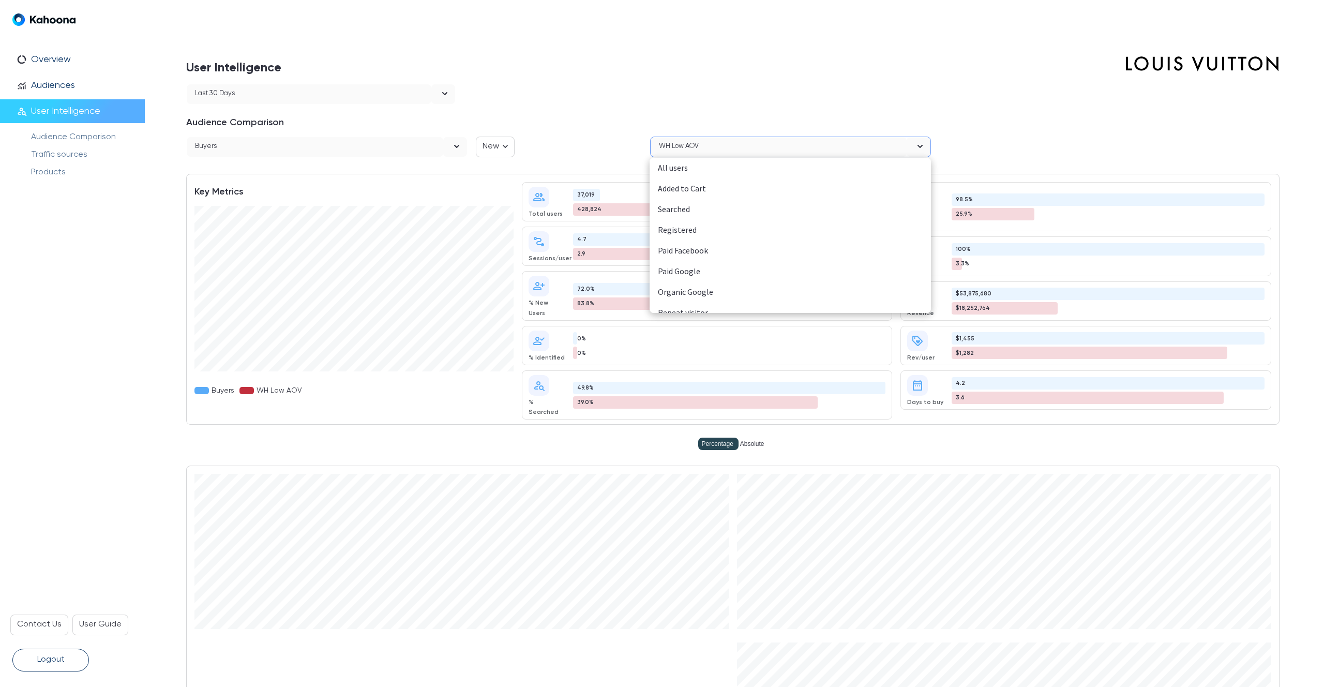
scroll to position [114, 0]
click at [697, 242] on div "WH High AOV" at bounding box center [790, 240] width 265 height 13
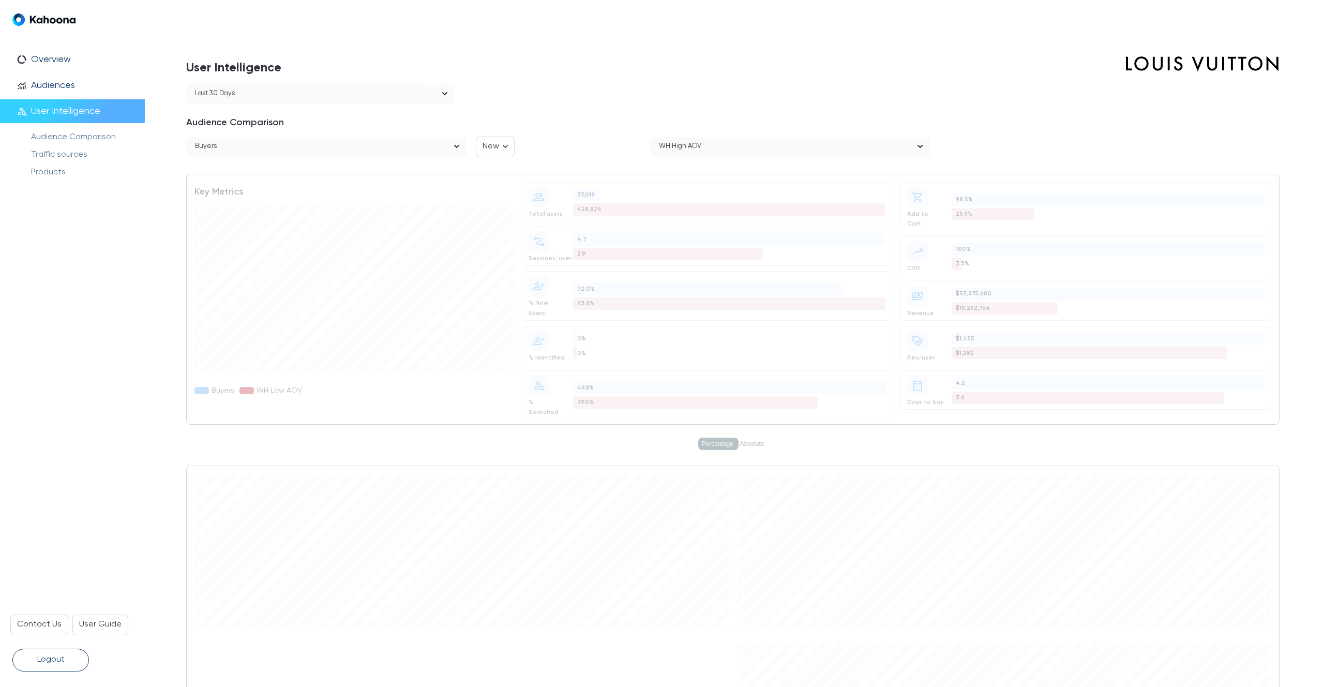
click at [769, 78] on h1 "User Intelligence" at bounding box center [566, 67] width 761 height 34
click at [748, 92] on div at bounding box center [872, 94] width 816 height 21
click at [1038, 113] on div at bounding box center [898, 121] width 761 height 16
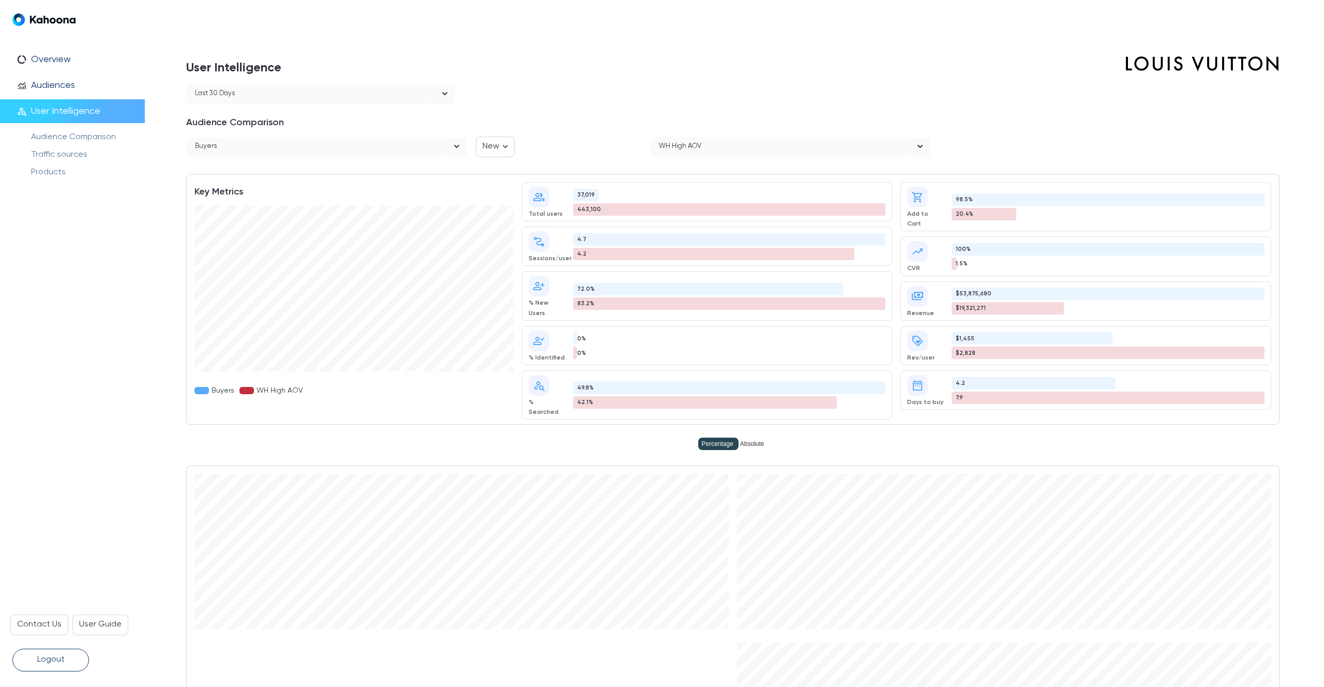
scroll to position [0, 0]
click at [583, 195] on div "37,019" at bounding box center [586, 195] width 26 height 12
click at [592, 114] on div at bounding box center [898, 121] width 761 height 16
click at [452, 146] on icon "open" at bounding box center [456, 146] width 12 height 12
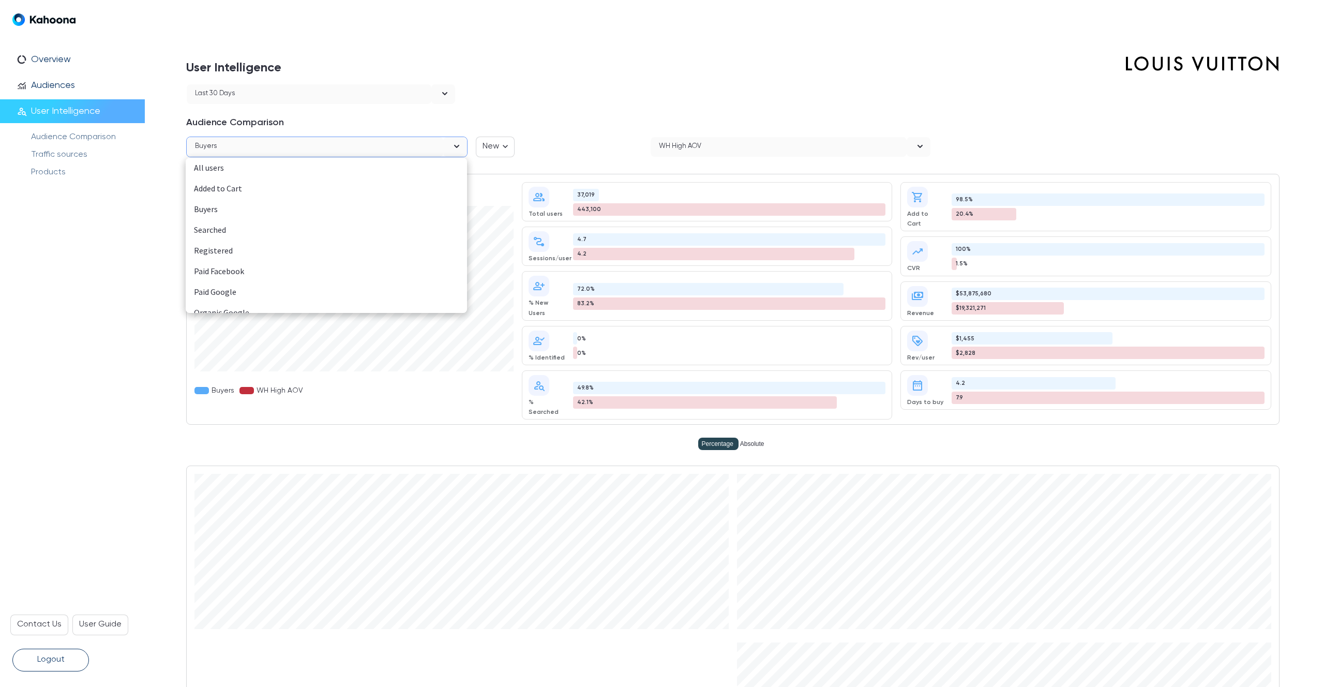
click at [567, 124] on div at bounding box center [898, 121] width 761 height 16
click at [729, 145] on div "WH High AOV" at bounding box center [779, 147] width 256 height 20
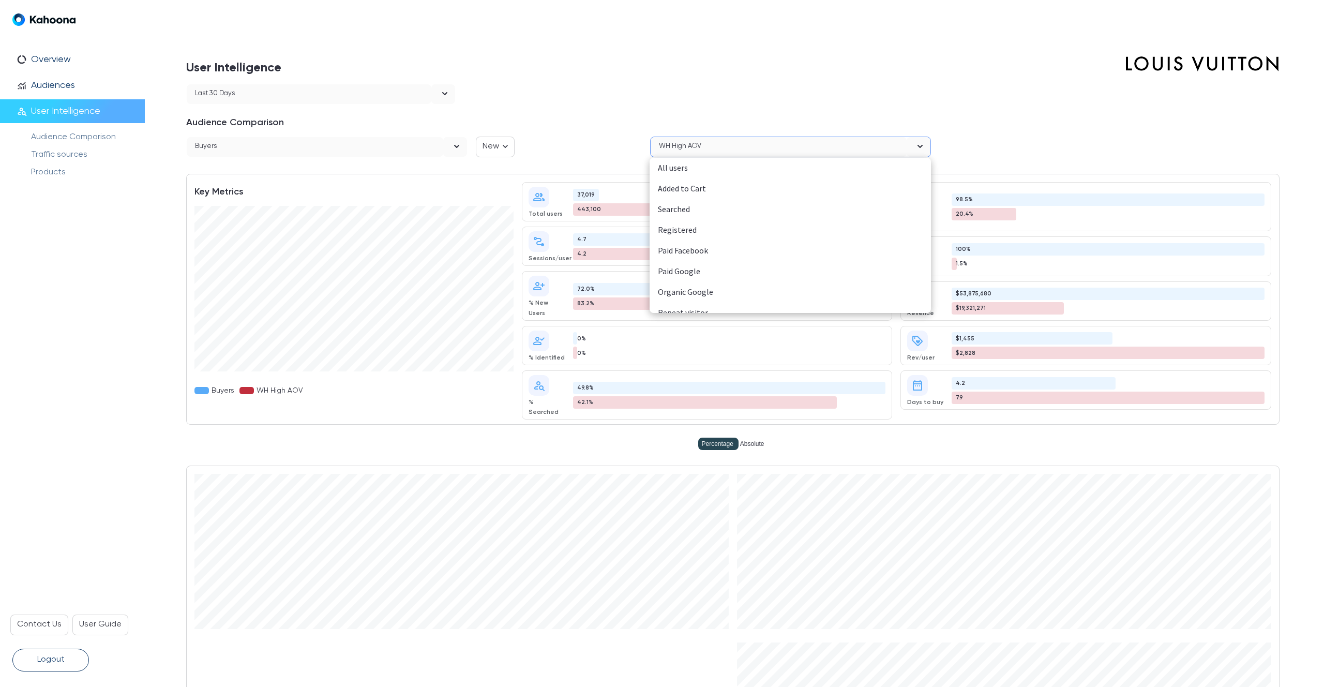
click at [683, 187] on div "Added to Cart" at bounding box center [790, 188] width 265 height 13
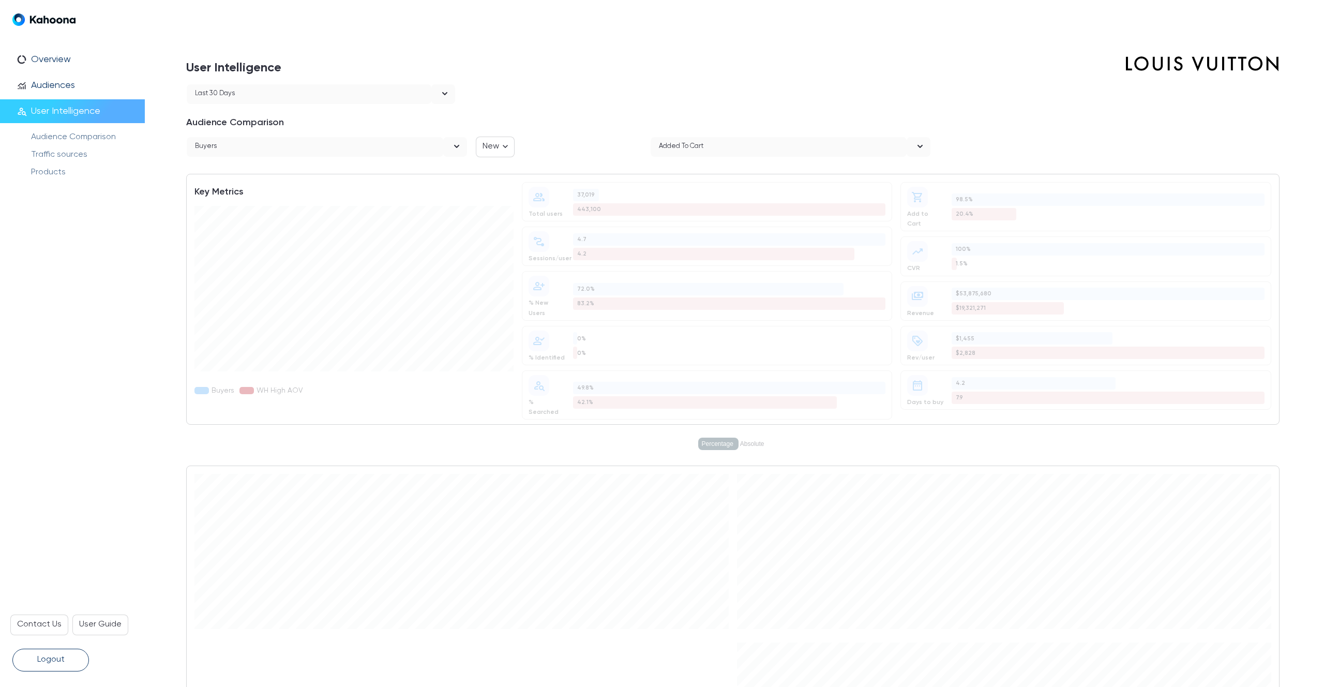
click at [444, 144] on div "open" at bounding box center [455, 147] width 24 height 20
click at [253, 285] on div "Gifters" at bounding box center [326, 281] width 265 height 13
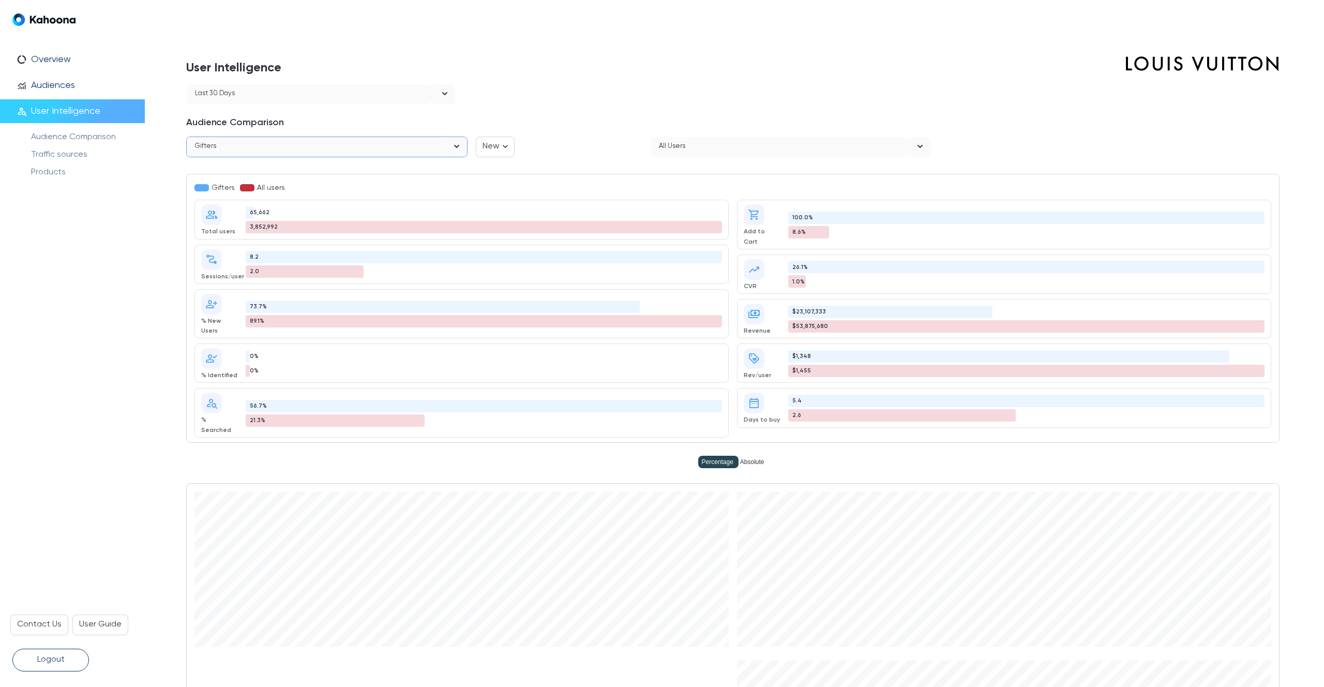
scroll to position [0, 0]
click at [756, 147] on div "All users" at bounding box center [779, 147] width 256 height 20
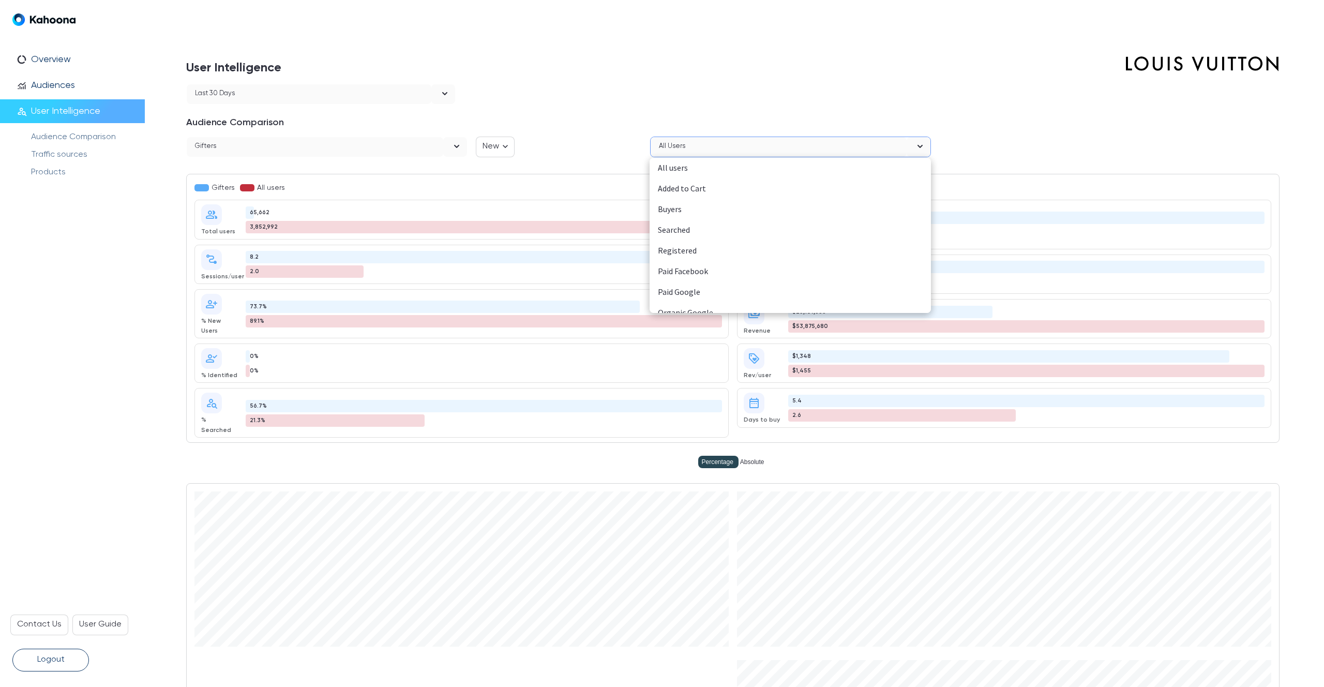
click at [691, 188] on div "Added to Cart" at bounding box center [790, 188] width 265 height 13
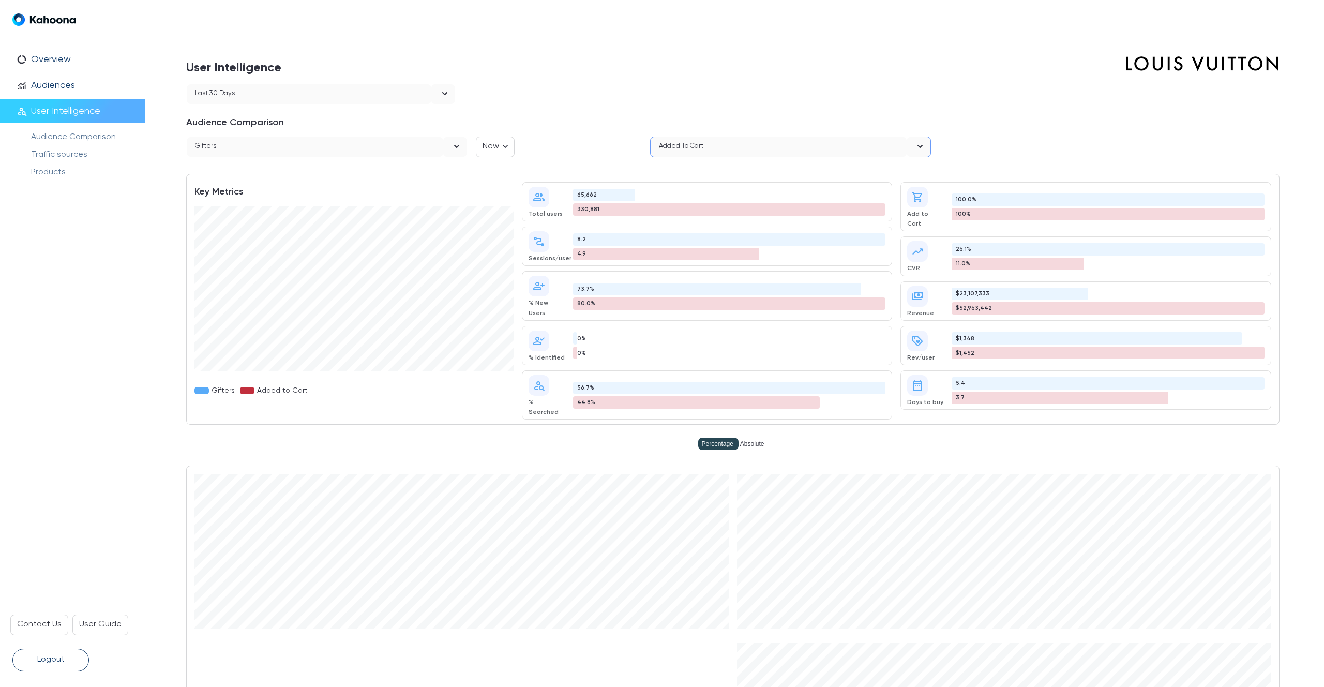
click at [609, 115] on div at bounding box center [898, 121] width 761 height 16
click at [708, 144] on div "Added to Cart" at bounding box center [779, 147] width 256 height 20
click at [584, 64] on h1 "User Intelligence" at bounding box center [566, 67] width 761 height 34
click at [742, 141] on div "Added to Cart" at bounding box center [779, 147] width 256 height 20
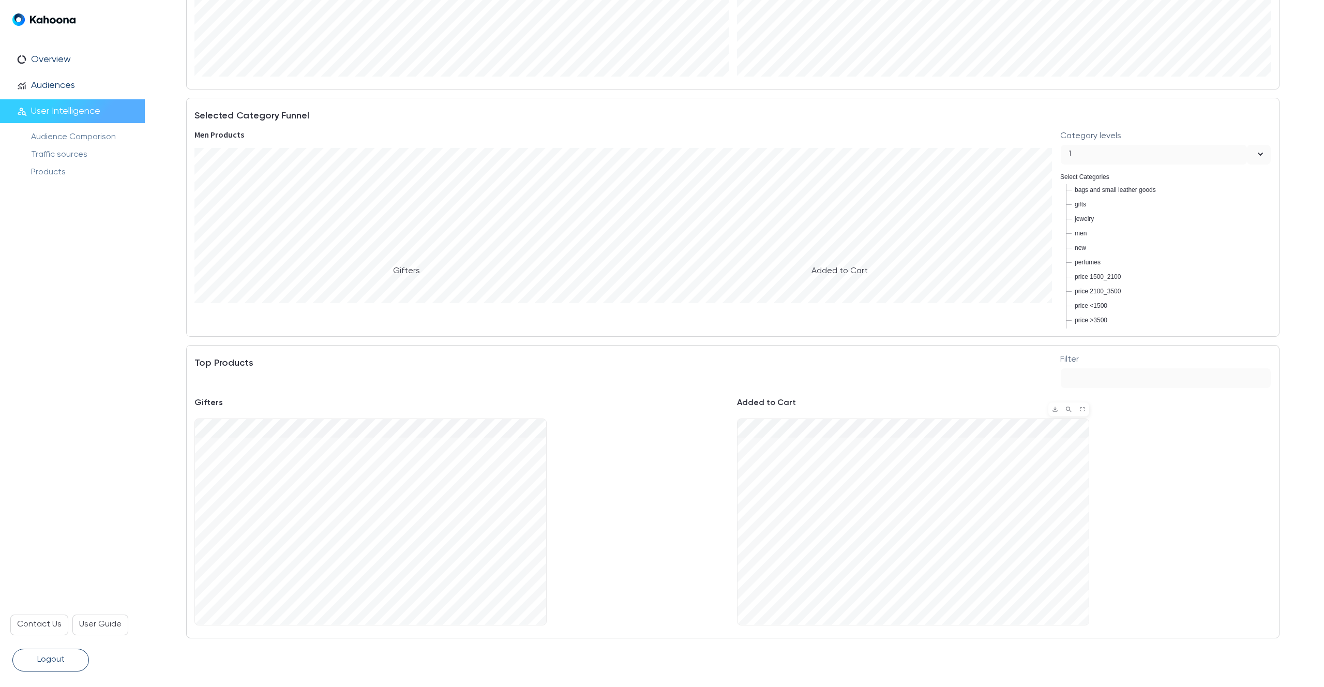
scroll to position [2344, 0]
click at [328, 455] on div at bounding box center [370, 522] width 351 height 206
click at [898, 504] on div at bounding box center [912, 522] width 351 height 206
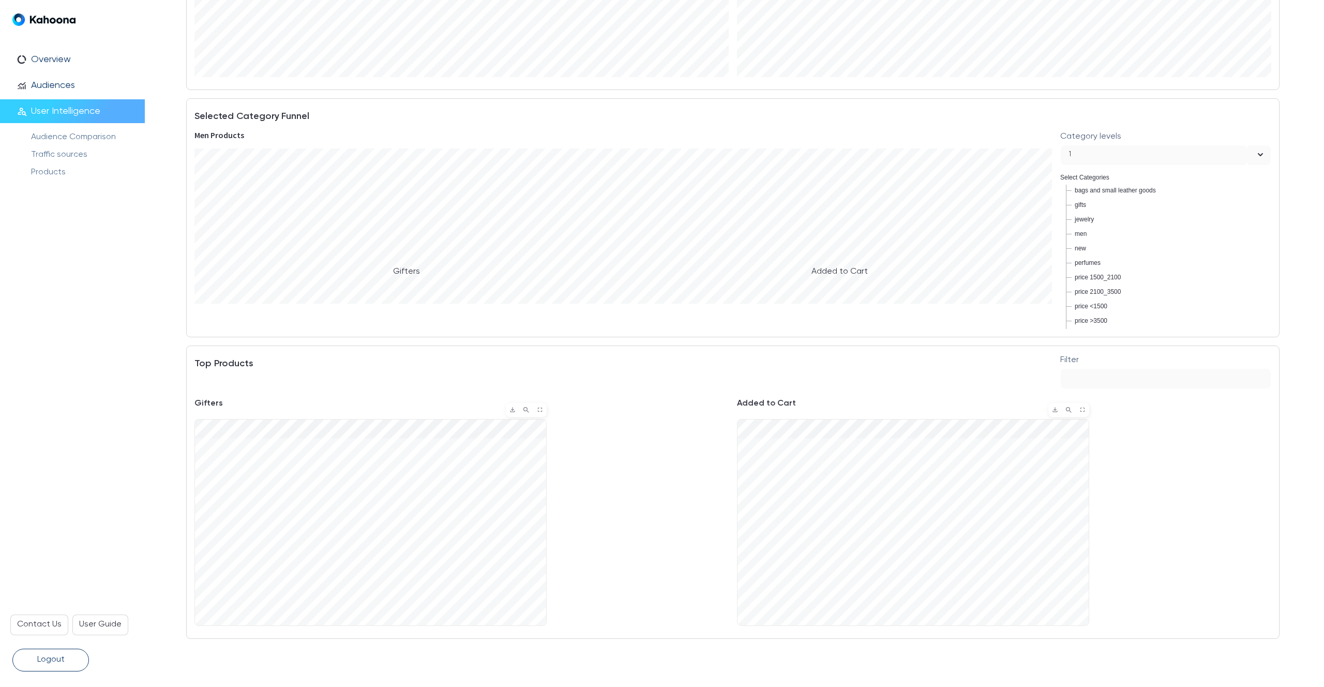
click at [441, 511] on div at bounding box center [370, 522] width 351 height 206
click at [299, 512] on div at bounding box center [370, 522] width 351 height 206
click at [326, 542] on div at bounding box center [370, 522] width 351 height 206
click at [307, 566] on div at bounding box center [370, 522] width 351 height 206
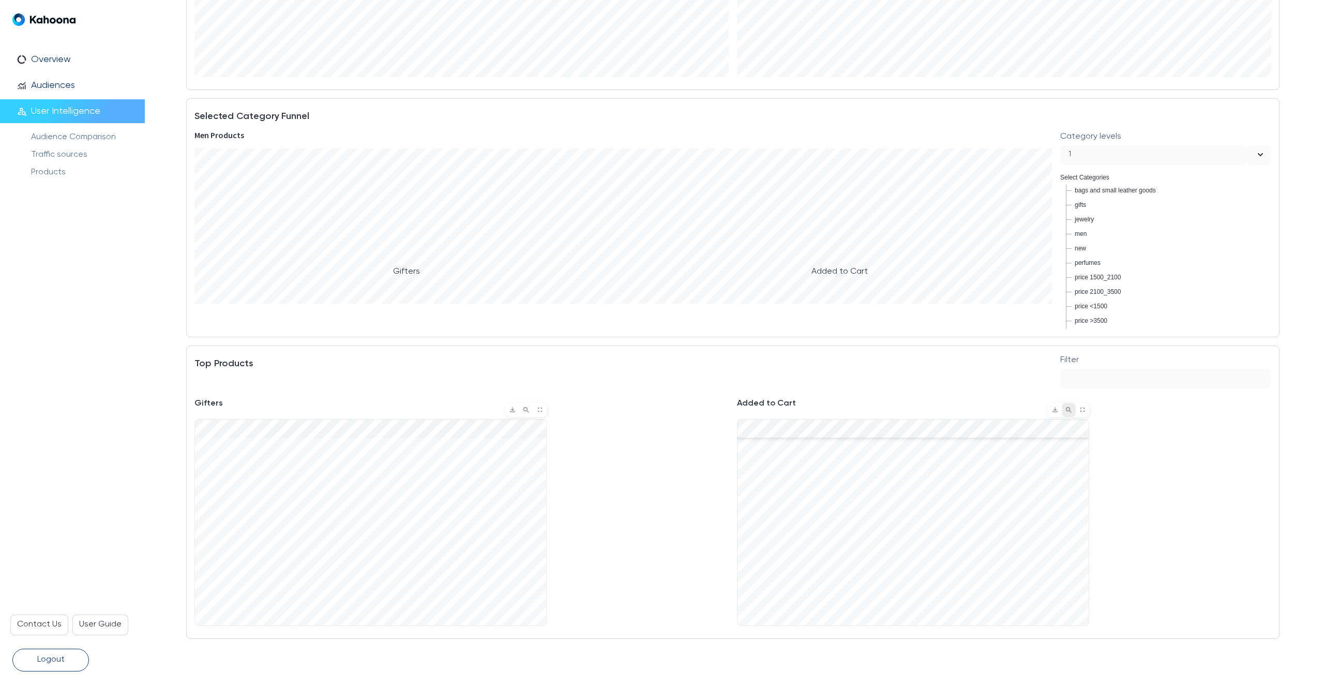
click at [1068, 403] on button at bounding box center [1068, 409] width 13 height 13
type input "****"
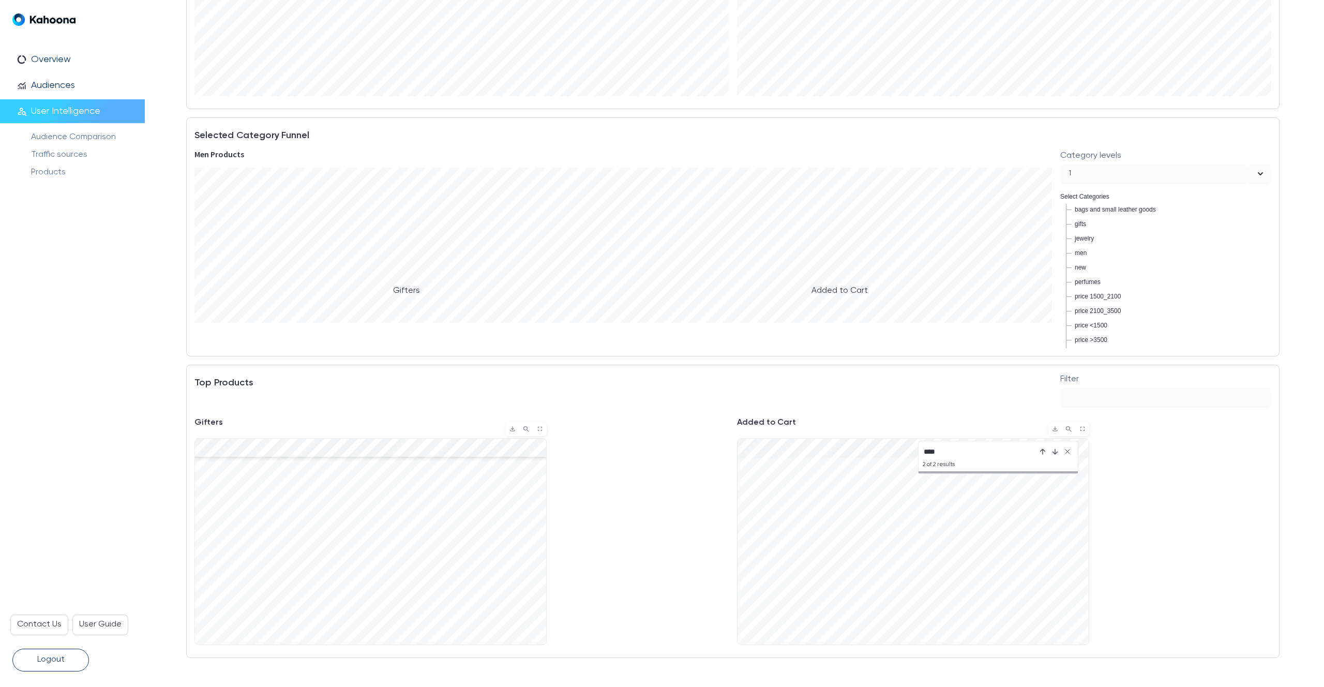
scroll to position [81, 0]
click at [1113, 582] on div "**** 2 of 2 results" at bounding box center [1004, 544] width 534 height 212
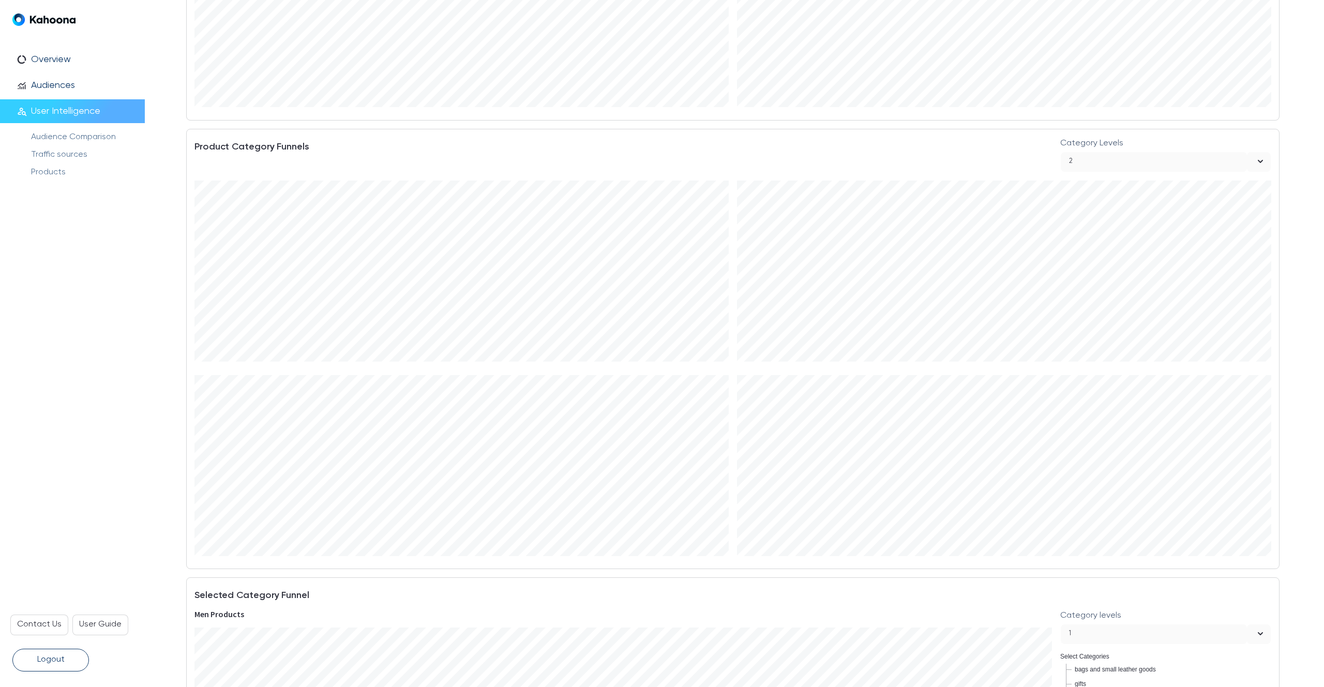
scroll to position [1828, 0]
click at [1132, 189] on div "2" at bounding box center [1154, 199] width 186 height 20
